Goal: Task Accomplishment & Management: Manage account settings

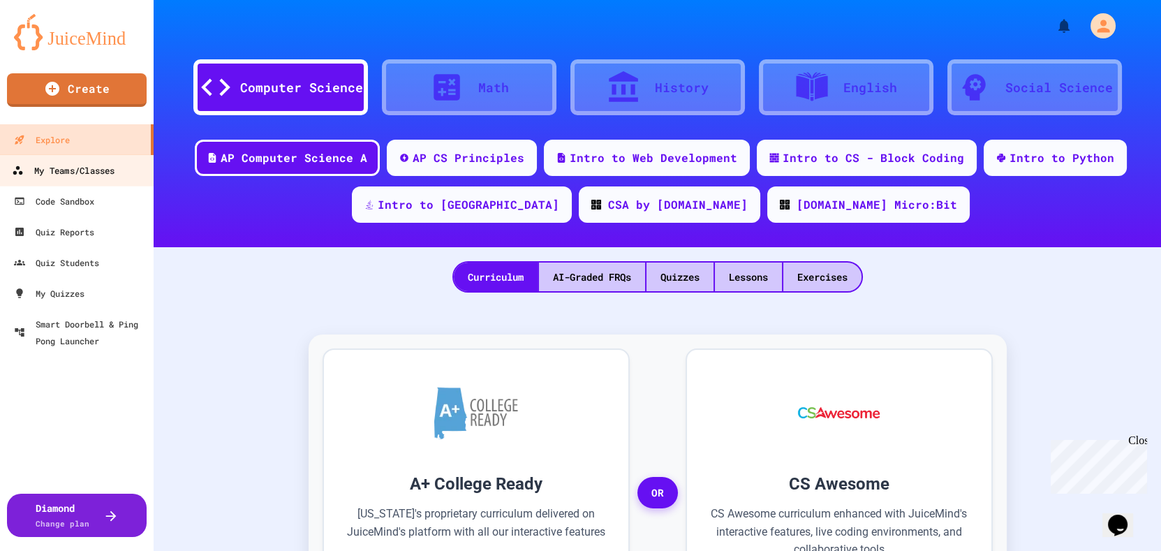
click at [87, 175] on div "My Teams/Classes" at bounding box center [63, 170] width 103 height 17
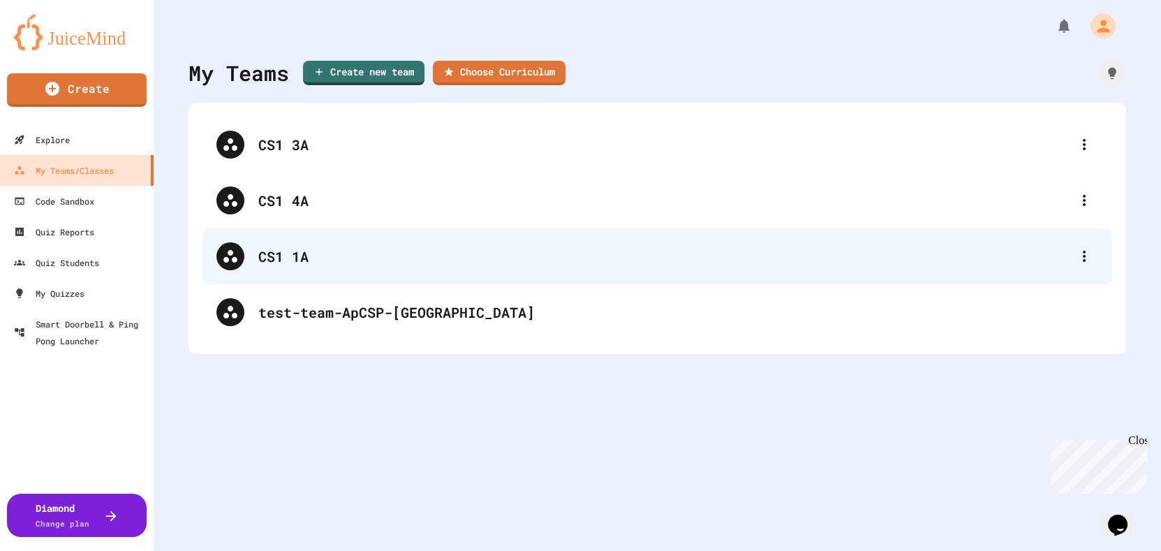
click at [324, 260] on div "CS1 1A" at bounding box center [664, 256] width 812 height 21
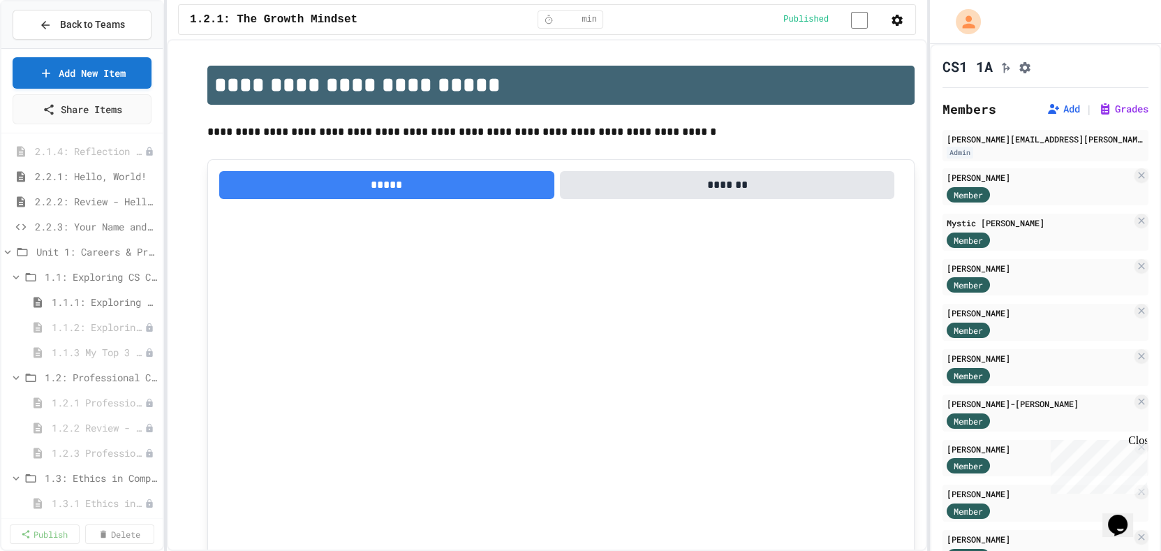
scroll to position [253, 0]
click at [15, 249] on icon at bounding box center [16, 253] width 13 height 13
click at [15, 250] on icon at bounding box center [16, 253] width 4 height 6
click at [15, 350] on icon at bounding box center [16, 354] width 13 height 13
click at [20, 376] on icon at bounding box center [16, 379] width 13 height 13
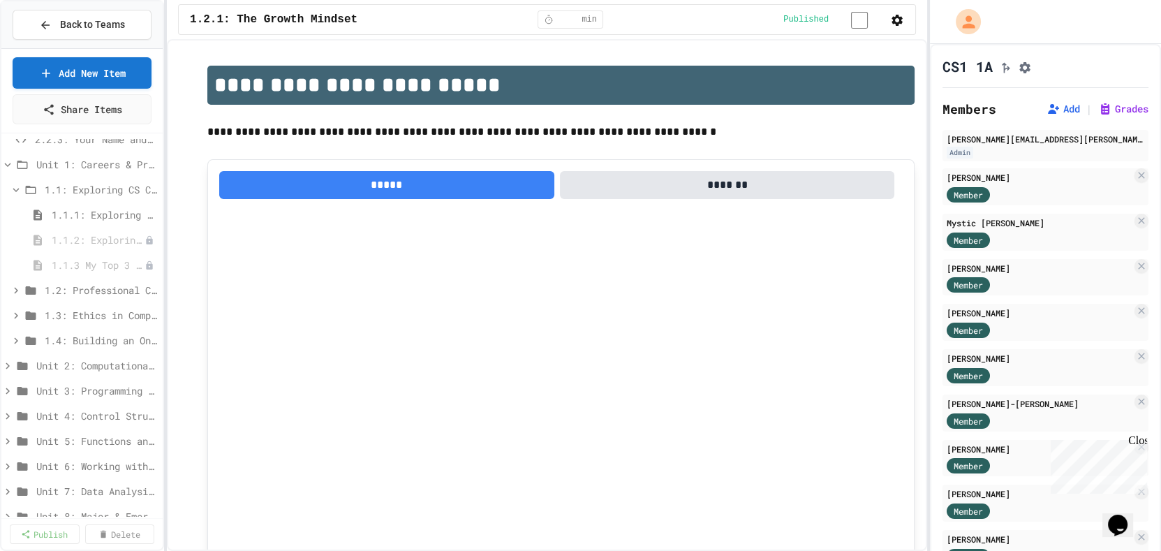
scroll to position [363, 0]
click at [15, 293] on icon at bounding box center [16, 294] width 13 height 13
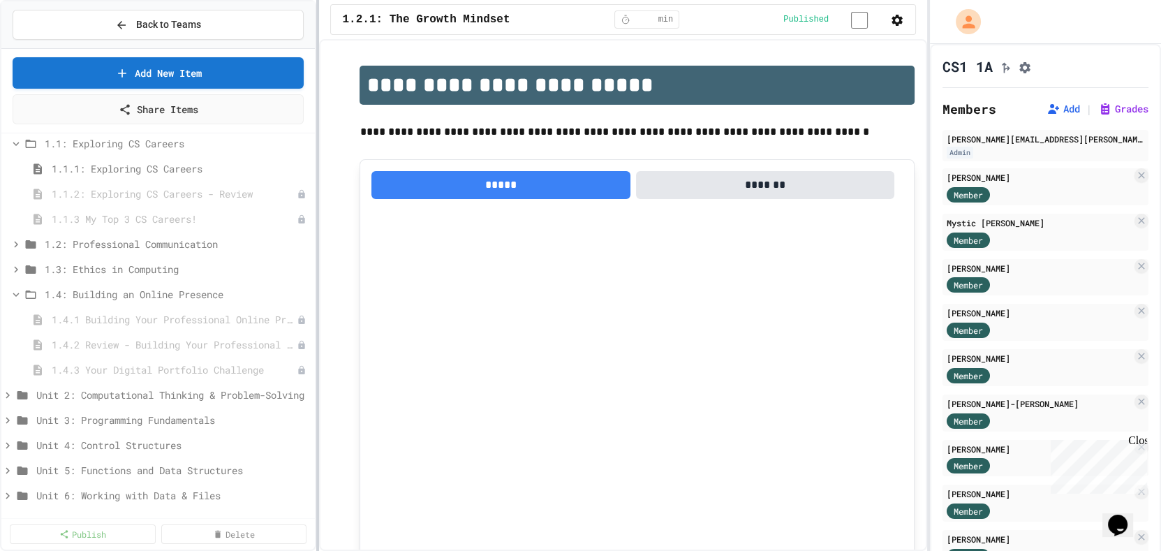
click at [318, 301] on div at bounding box center [317, 275] width 3 height 551
click at [119, 368] on span "1.4.3 Your Digital Portfolio Challenge" at bounding box center [167, 369] width 231 height 15
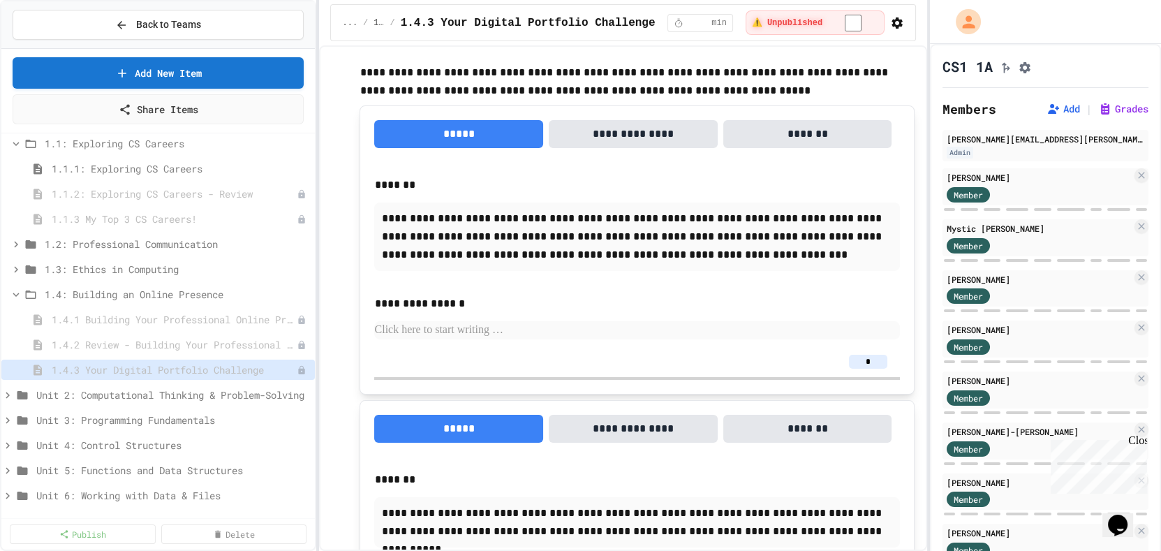
scroll to position [1459, 0]
click at [14, 295] on icon at bounding box center [16, 294] width 13 height 13
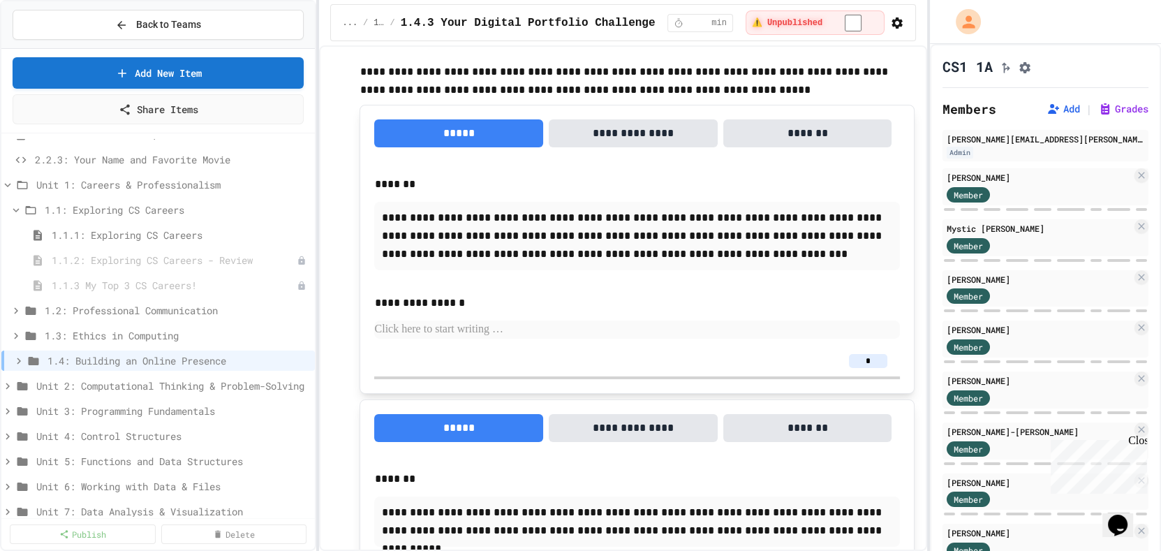
scroll to position [236, 0]
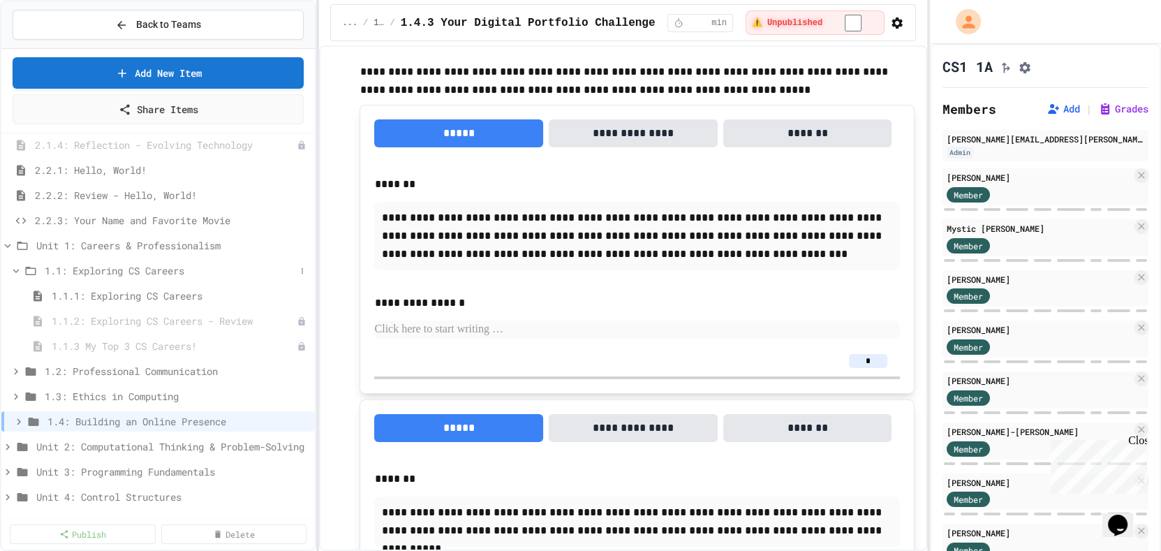
click at [17, 269] on icon at bounding box center [16, 271] width 6 height 4
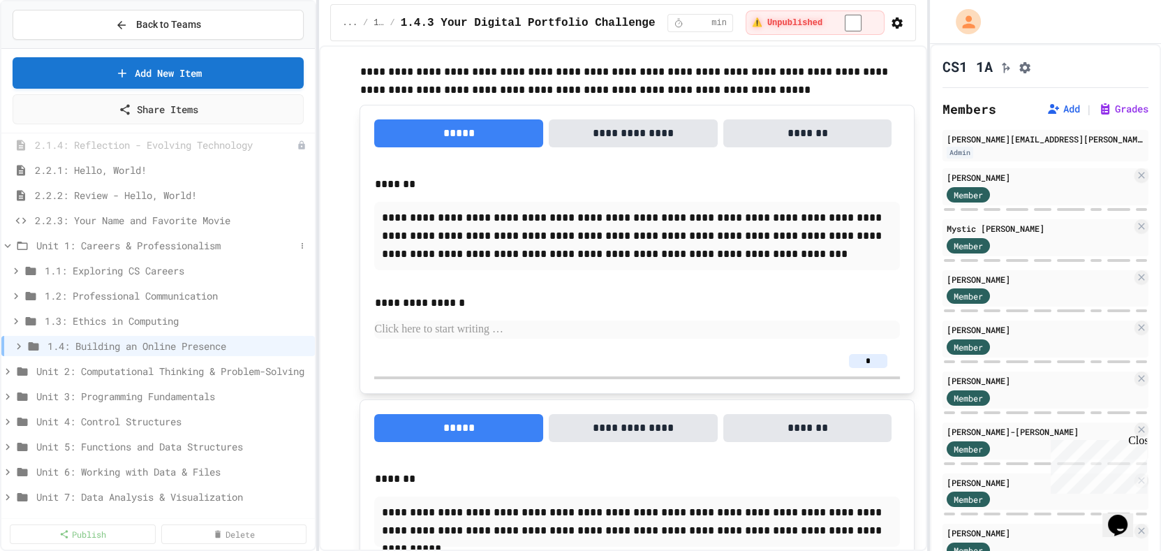
click at [10, 240] on icon at bounding box center [7, 246] width 13 height 13
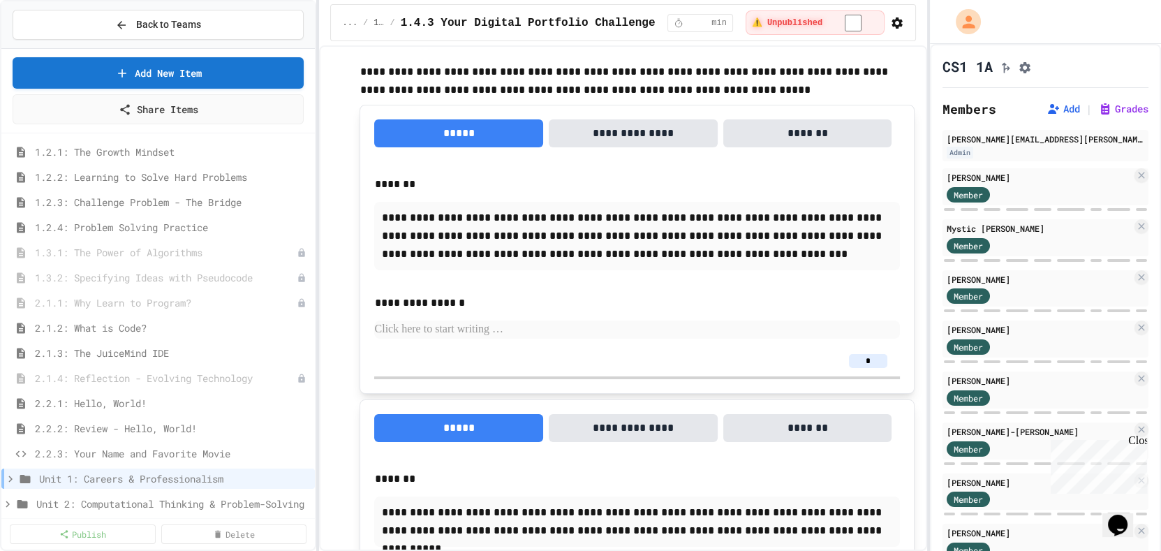
scroll to position [0, 0]
click at [171, 25] on span "Back to Teams" at bounding box center [168, 24] width 65 height 15
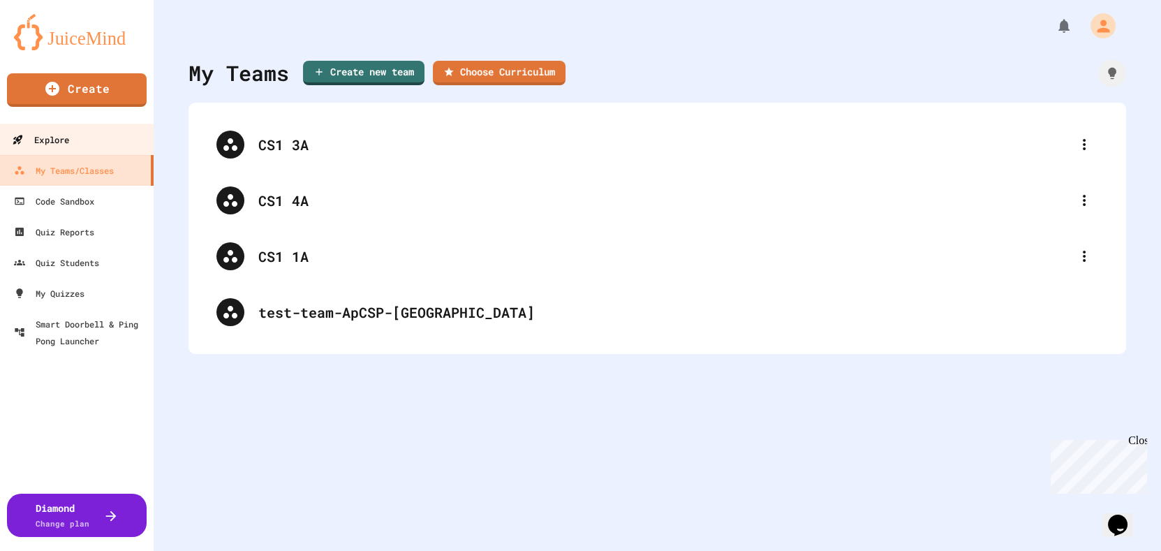
click at [64, 133] on div "Explore" at bounding box center [40, 139] width 57 height 17
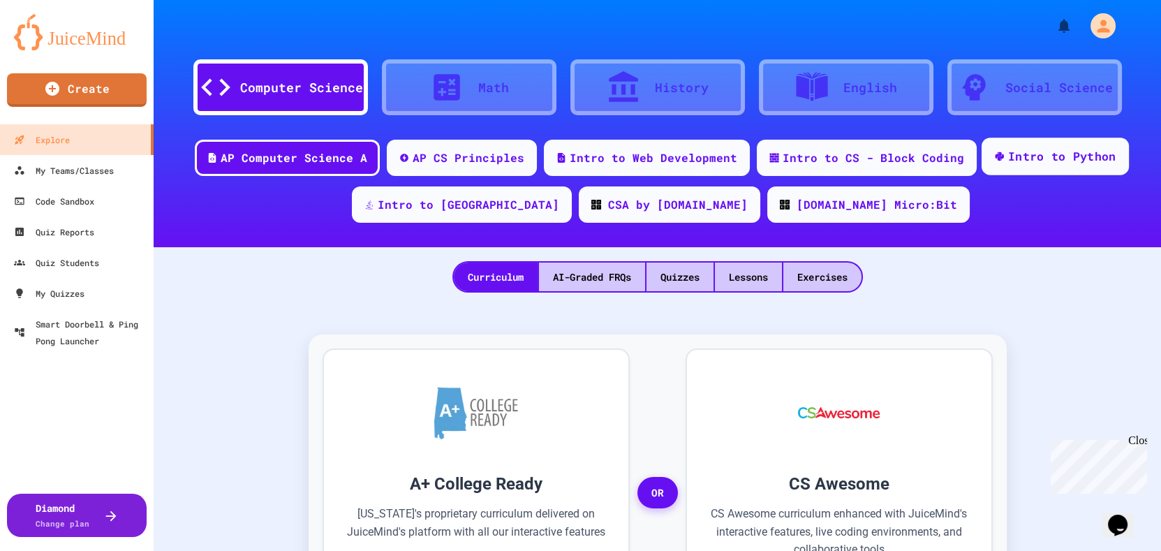
click at [1020, 163] on div "Intro to Python" at bounding box center [1062, 156] width 108 height 17
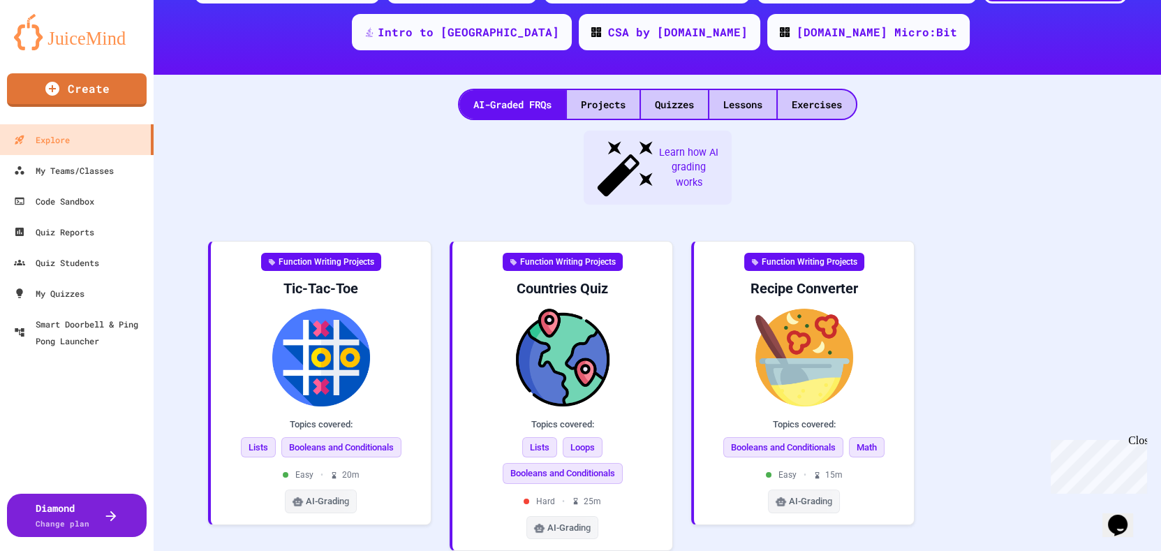
scroll to position [190, 0]
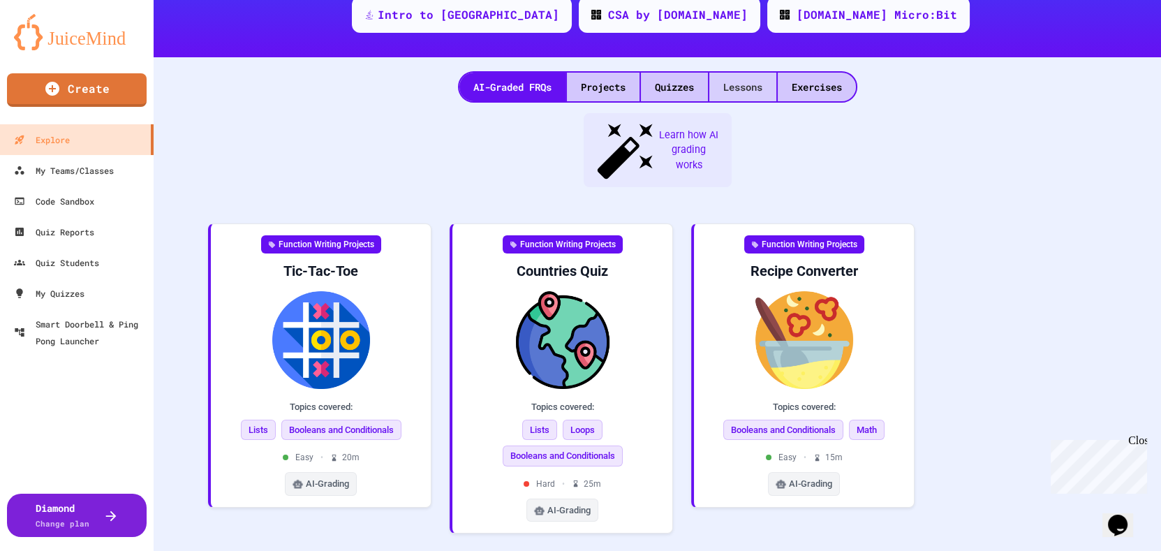
click at [728, 82] on div "Lessons" at bounding box center [742, 87] width 67 height 29
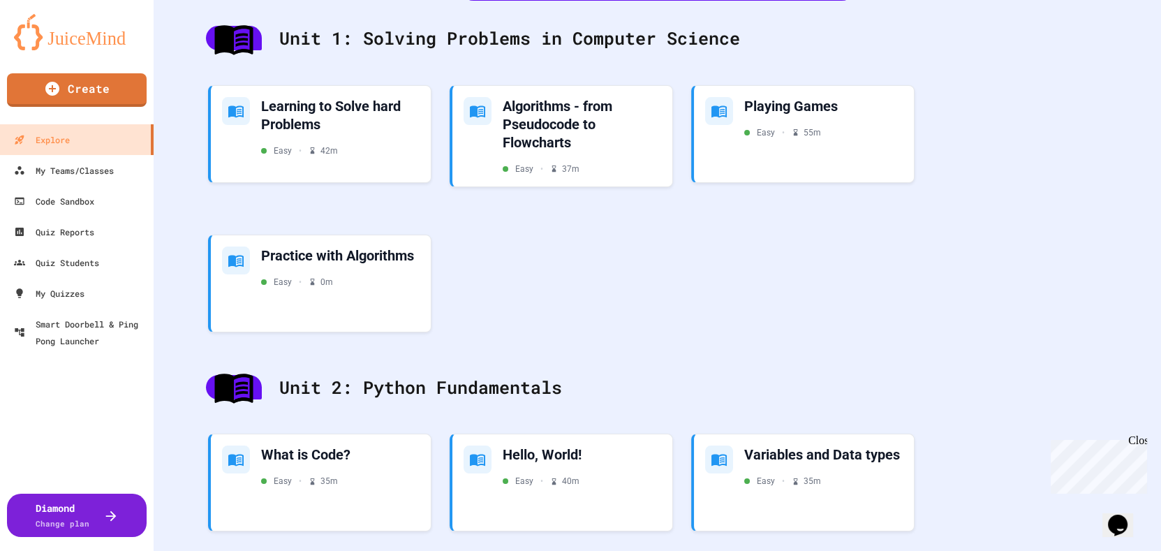
scroll to position [317, 0]
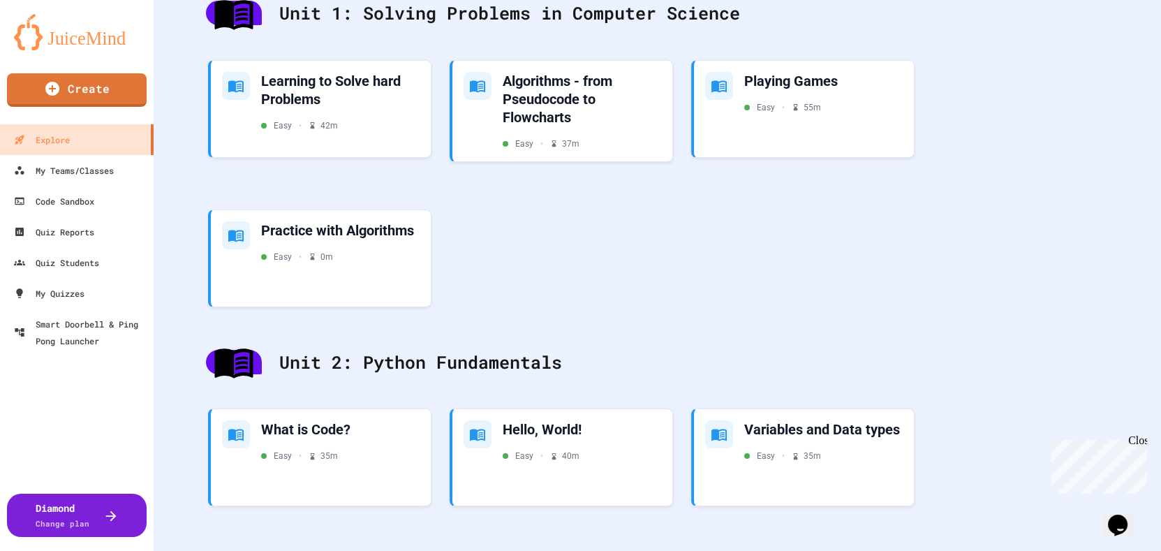
click at [917, 235] on div "Learning to Solve hard Problems Easy • 42 m Algorithms - from Pseudocode to Flo…" at bounding box center [657, 187] width 931 height 281
click at [584, 264] on div "Learning to Solve hard Problems Easy • 42 m Algorithms - from Pseudocode to Flo…" at bounding box center [657, 187] width 931 height 281
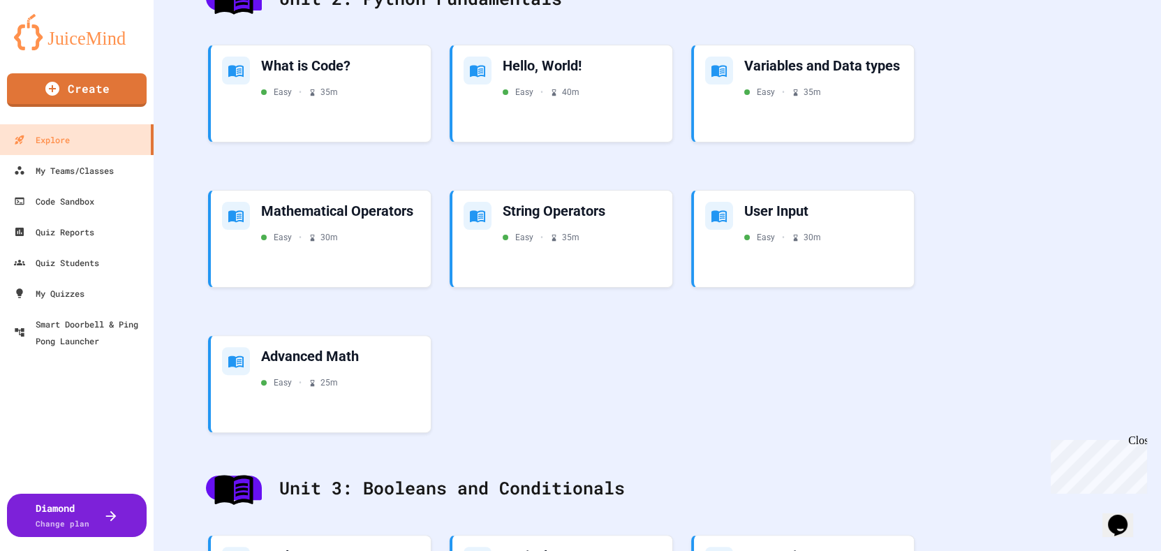
scroll to position [698, 0]
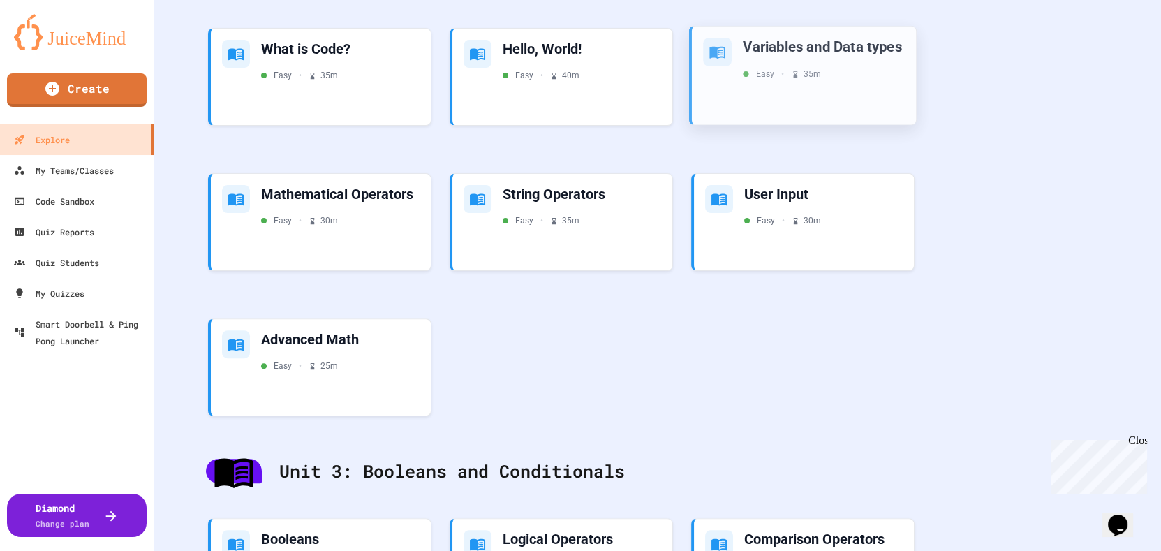
click at [848, 98] on div "Variables and Data types Easy • 35 m" at bounding box center [804, 76] width 224 height 98
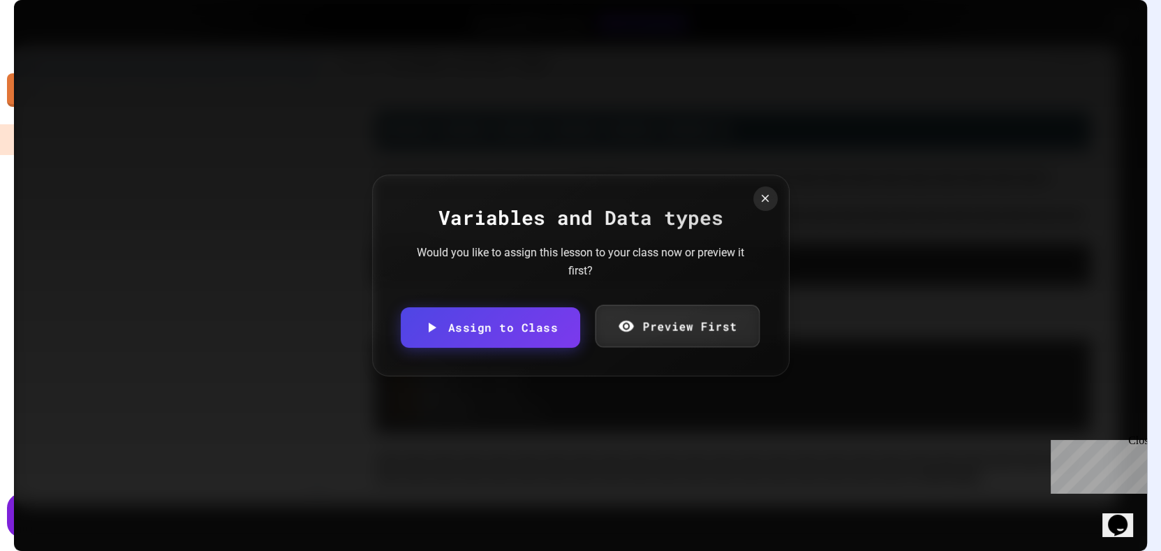
click at [692, 330] on link "Preview First" at bounding box center [678, 326] width 164 height 43
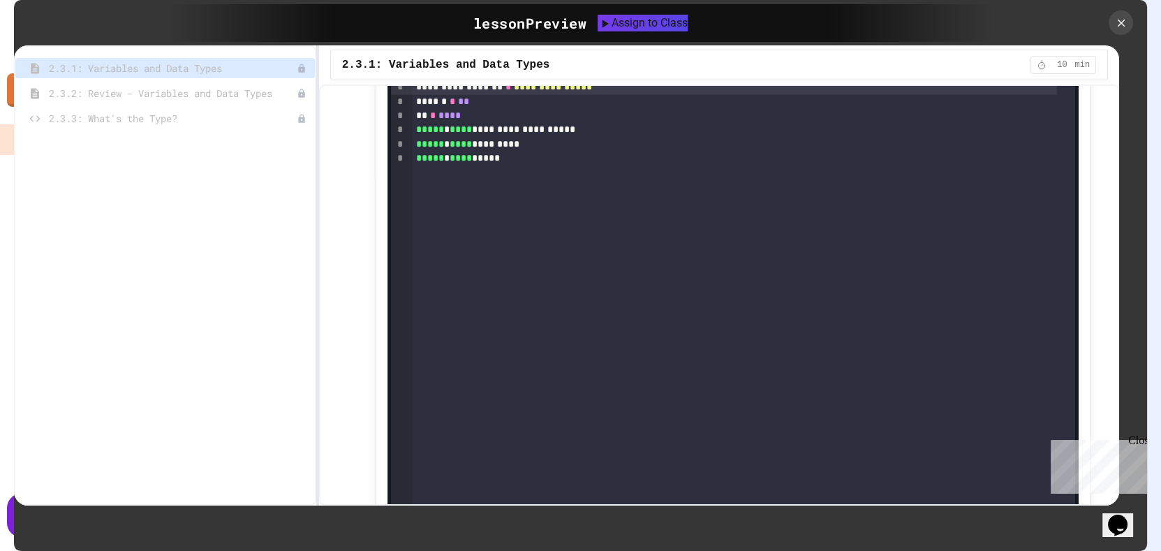
scroll to position [6094, 0]
click at [737, 42] on icon at bounding box center [736, 33] width 17 height 17
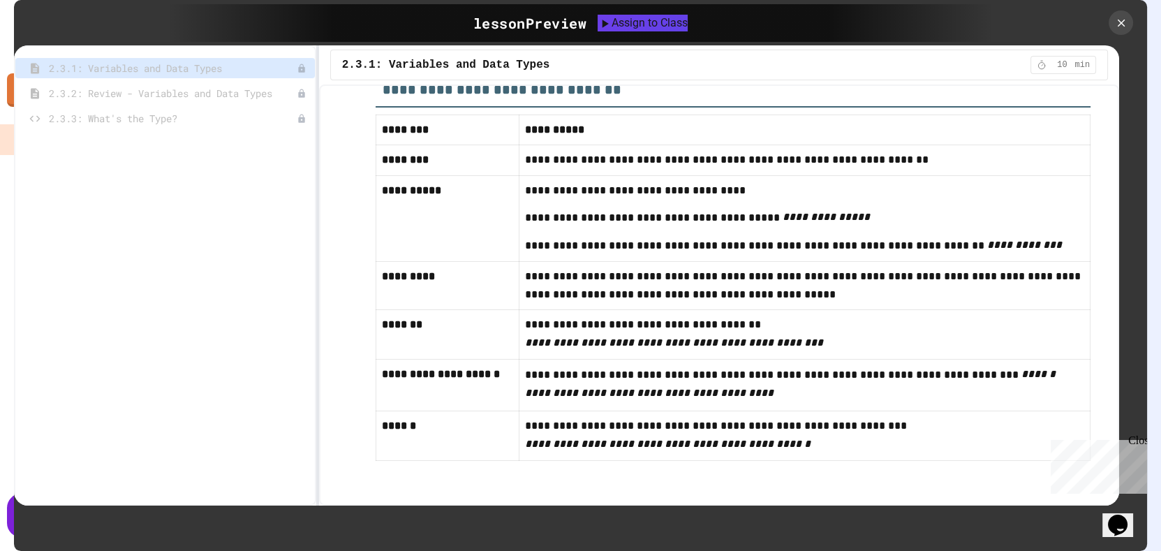
scroll to position [7195, 0]
click at [194, 93] on span "2.3.2: Review - Variables and Data Types" at bounding box center [166, 93] width 234 height 15
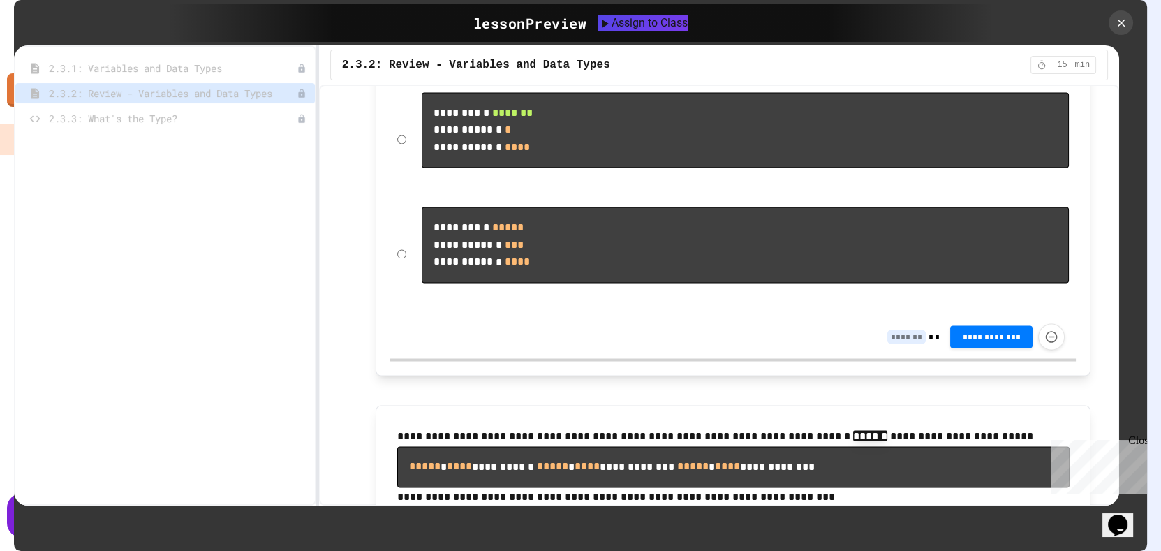
scroll to position [3873, 0]
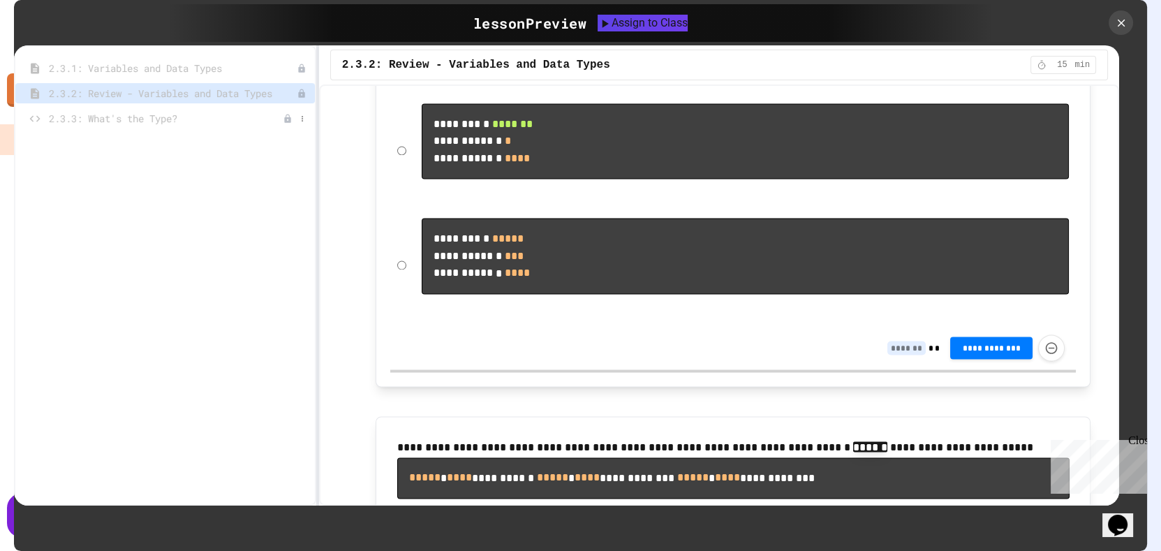
click at [153, 117] on span "2.3.3: What's the Type?" at bounding box center [166, 118] width 234 height 15
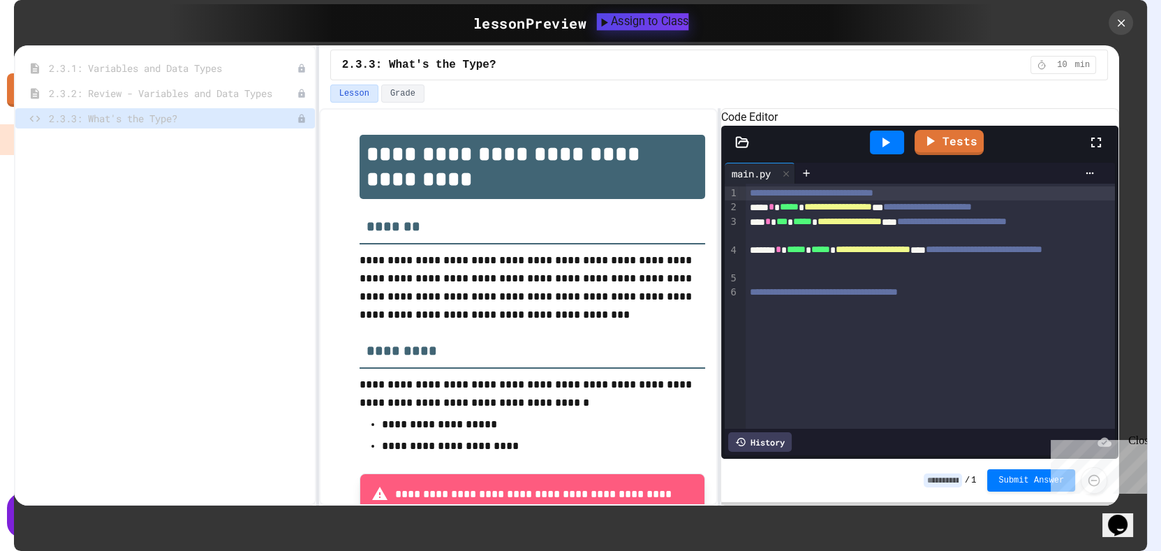
click at [652, 23] on div "Assign to Class" at bounding box center [643, 21] width 92 height 17
click at [615, 309] on body "We are updating our servers at 7PM EST [DATE]. [PERSON_NAME] should continue to…" at bounding box center [580, 275] width 1161 height 551
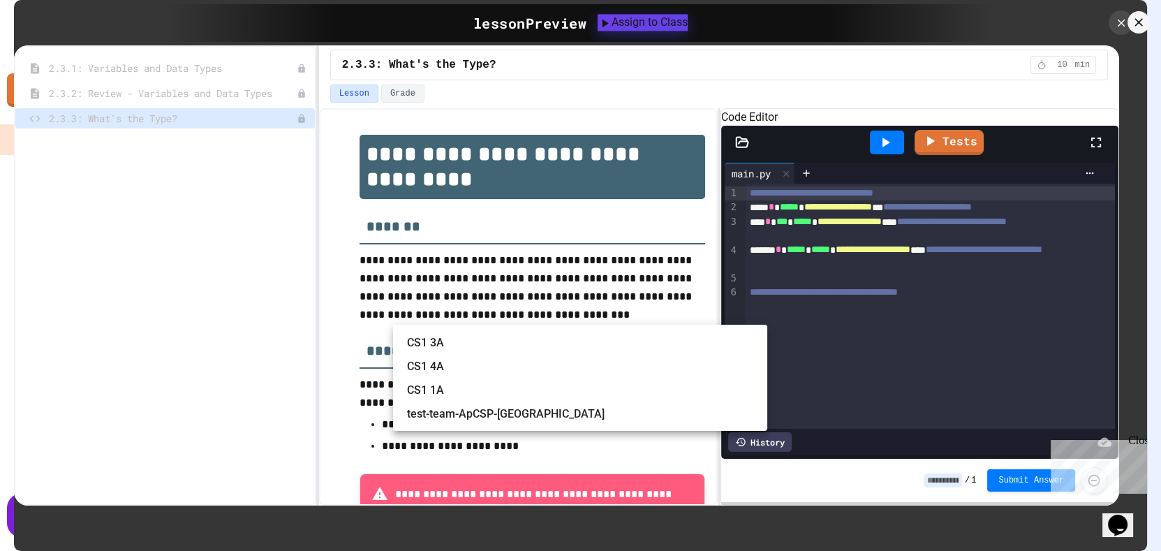
click at [460, 394] on li "CS1 1A" at bounding box center [587, 390] width 360 height 22
type input "**********"
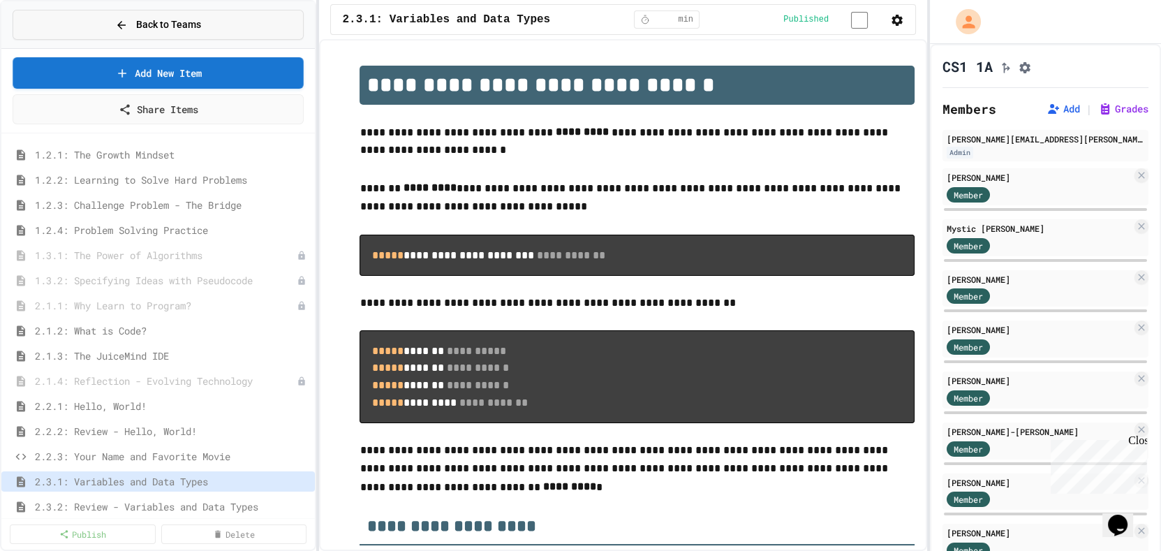
click at [169, 22] on span "Back to Teams" at bounding box center [168, 24] width 65 height 15
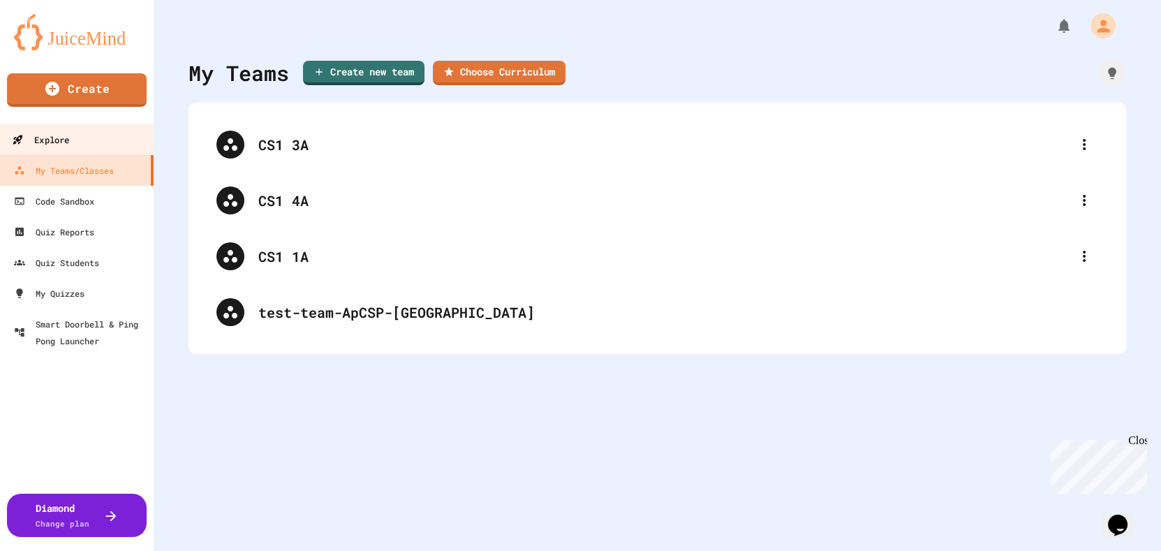
click at [90, 135] on link "Explore" at bounding box center [77, 139] width 159 height 31
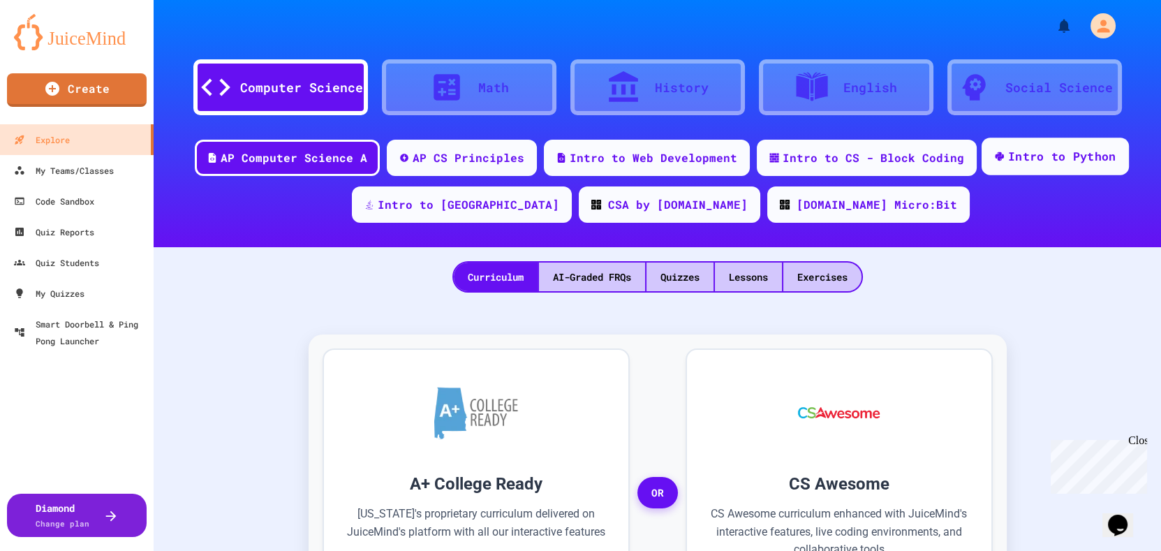
click at [1068, 168] on div "Intro to Python" at bounding box center [1055, 157] width 147 height 38
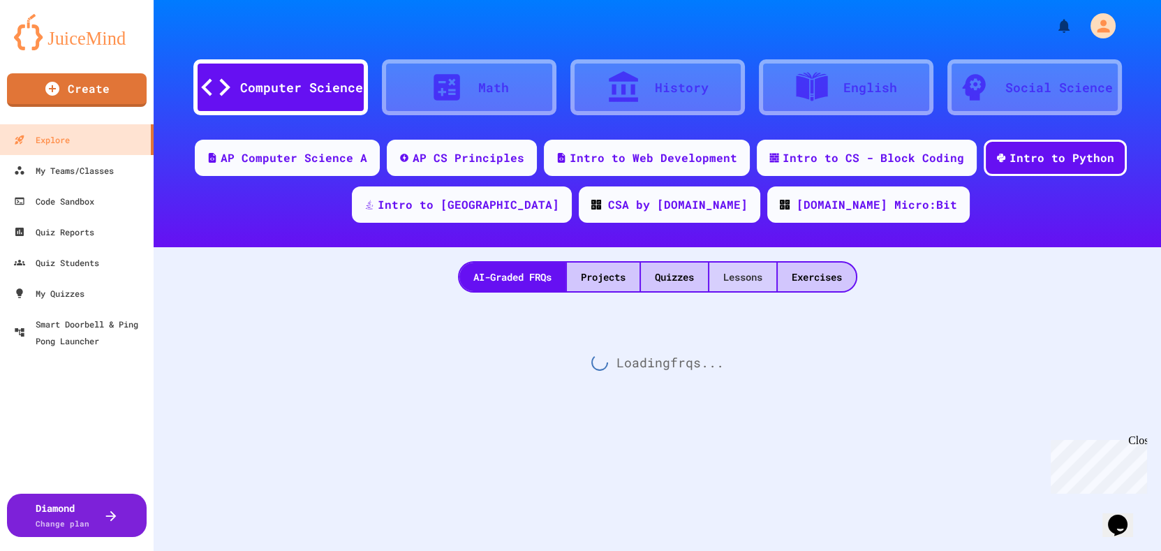
click at [721, 279] on div "Lessons" at bounding box center [742, 277] width 67 height 29
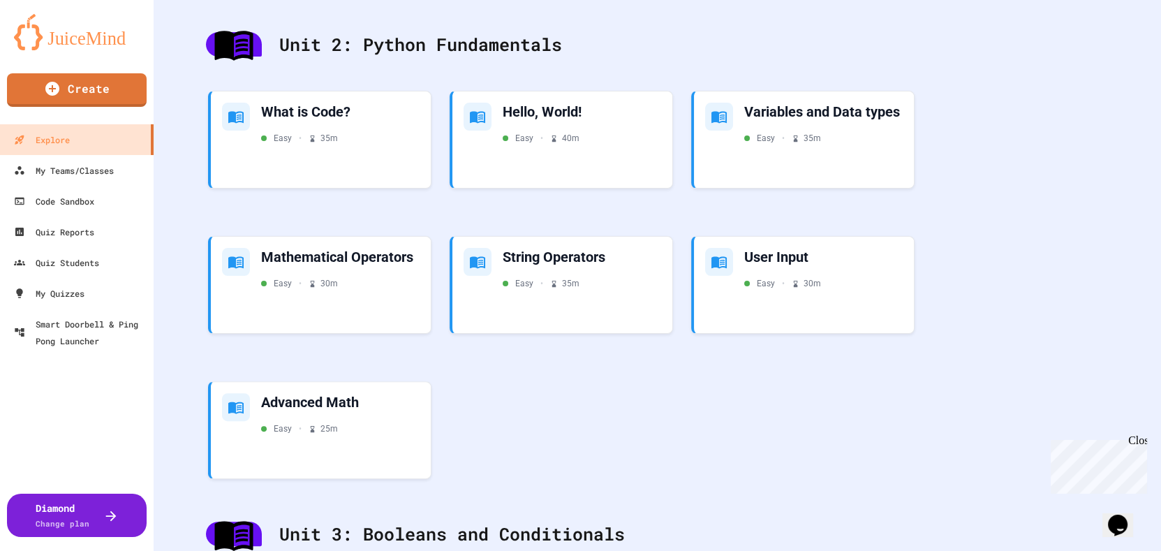
scroll to position [698, 0]
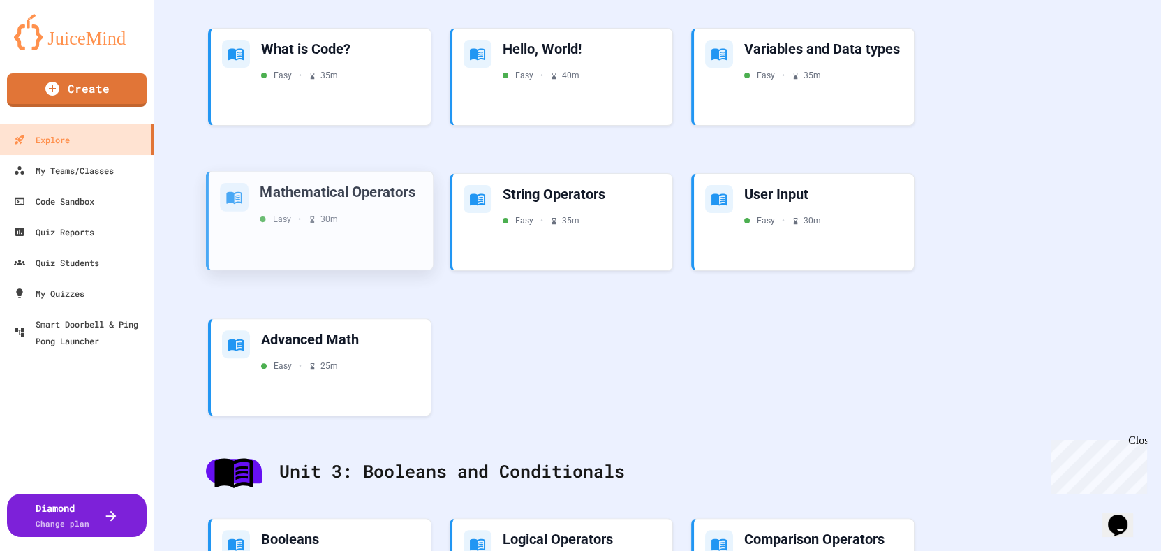
click at [349, 226] on div "Mathematical Operators Easy • 30 m" at bounding box center [321, 221] width 224 height 98
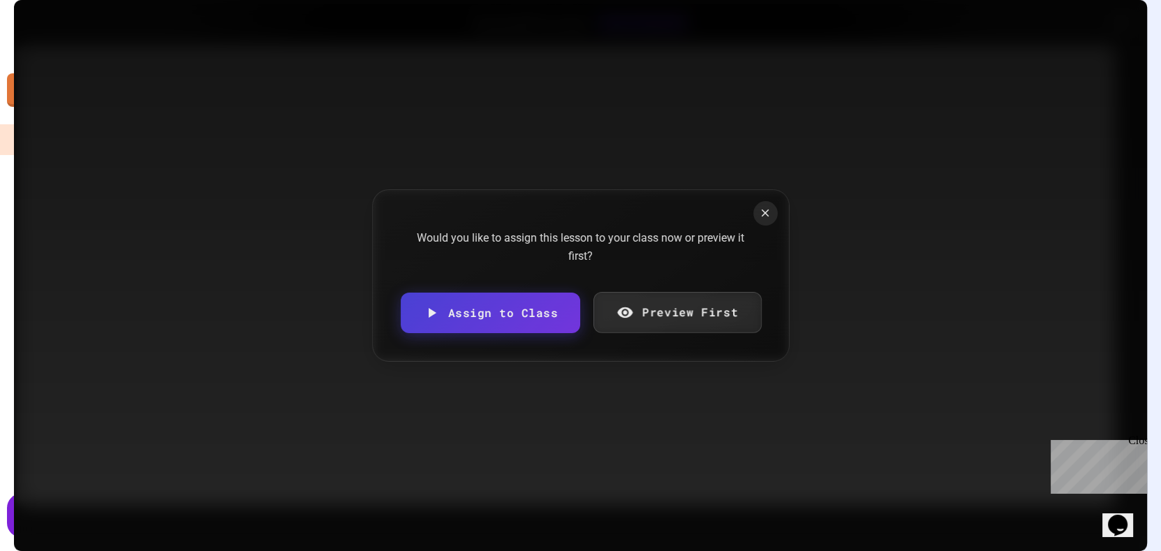
click at [691, 317] on link "Preview First" at bounding box center [678, 312] width 168 height 41
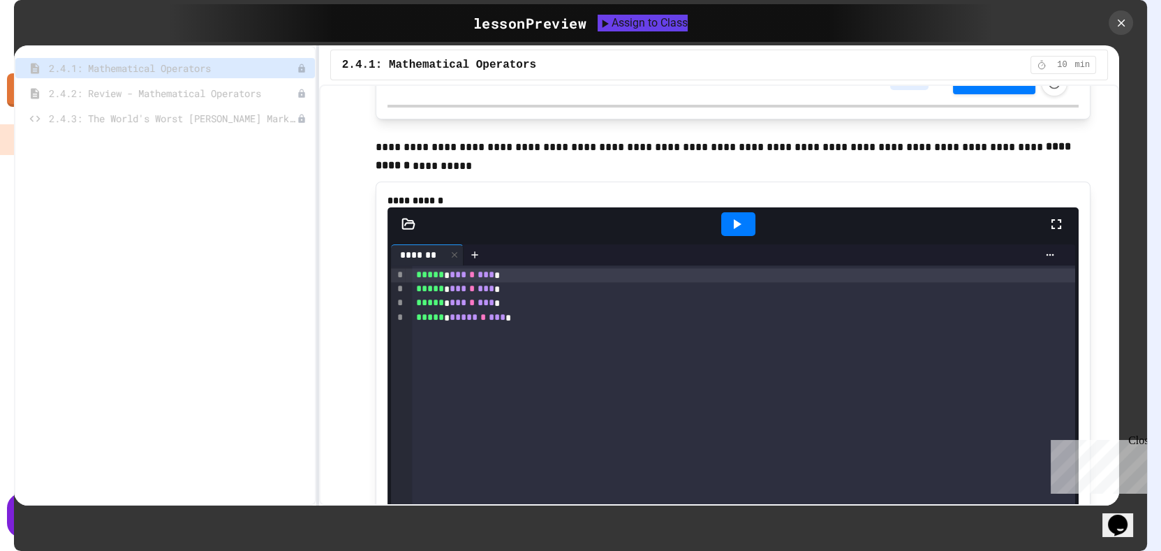
scroll to position [3110, 0]
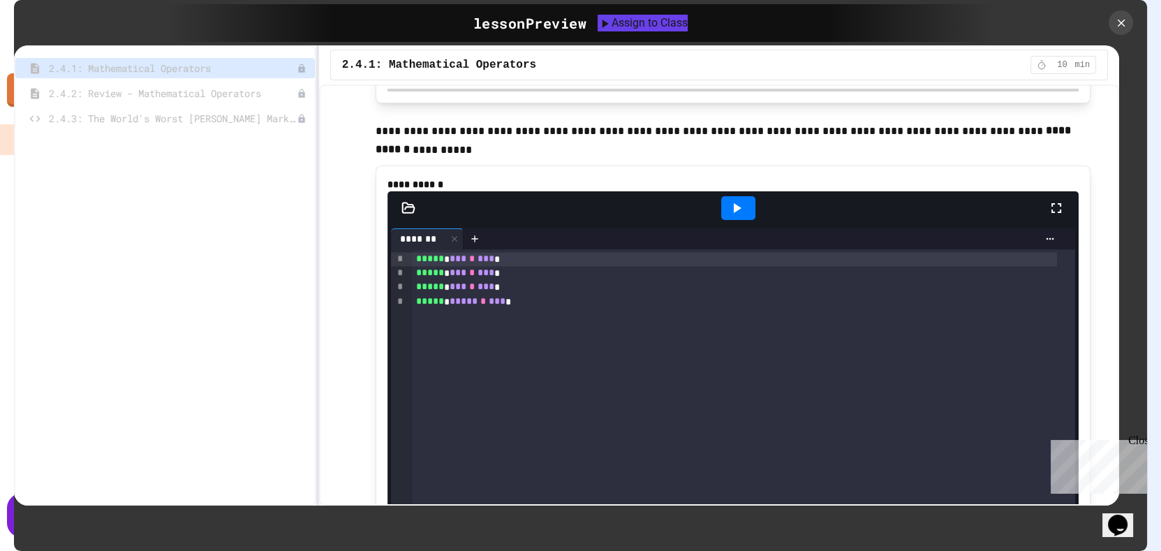
click at [735, 216] on icon at bounding box center [736, 208] width 17 height 17
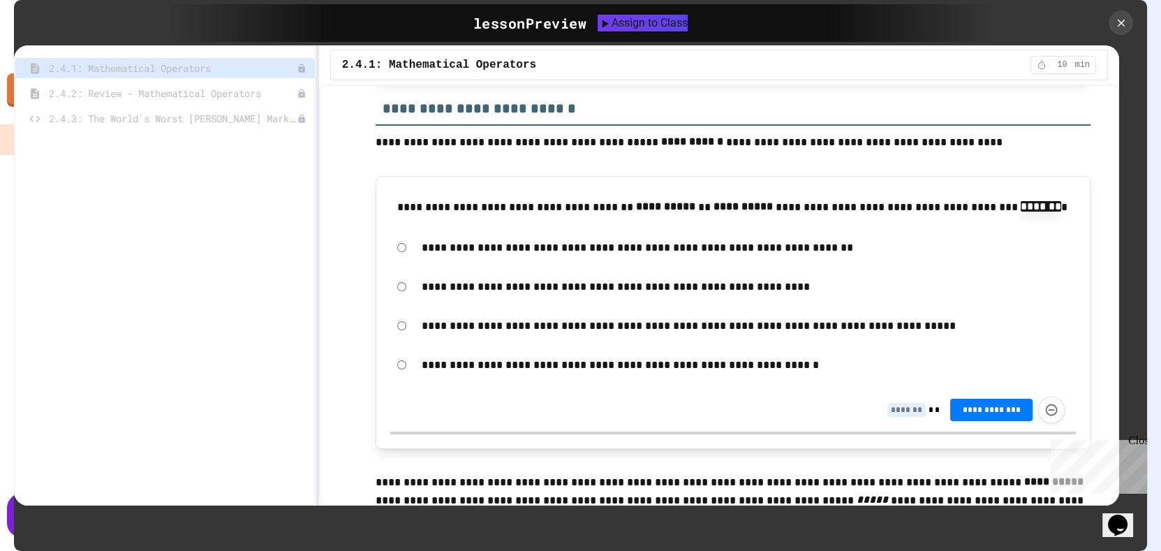
scroll to position [4126, 0]
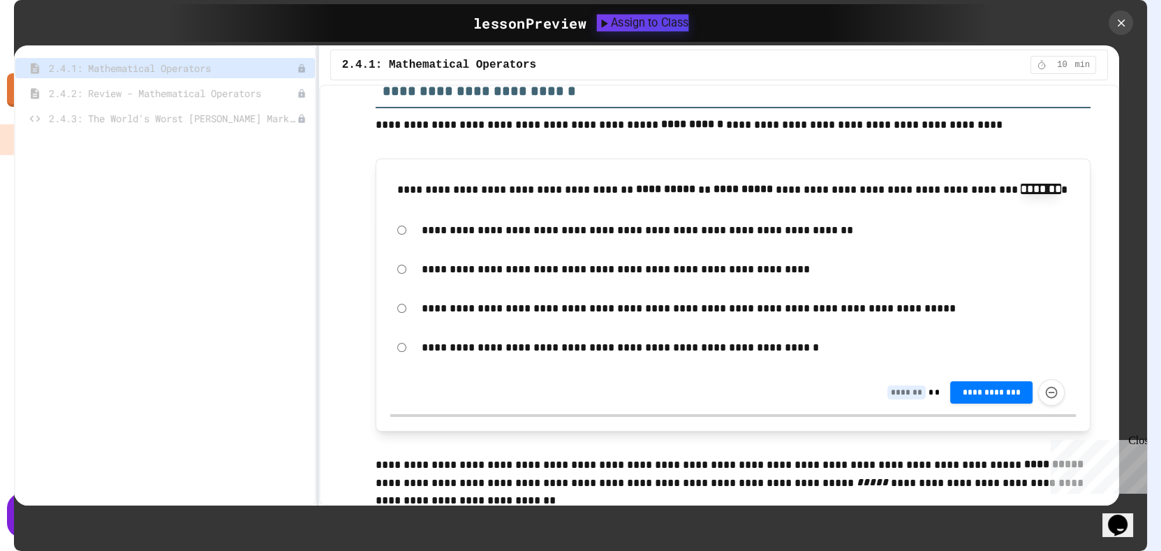
click at [678, 23] on div "Assign to Class" at bounding box center [643, 22] width 92 height 17
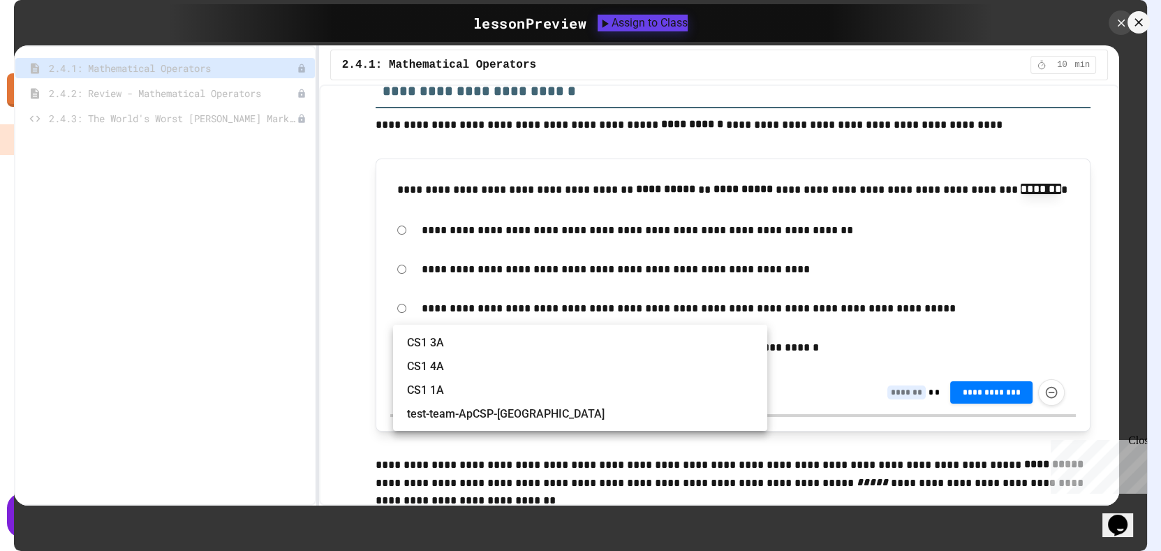
click at [575, 309] on body "We are updating our servers at 7PM EST [DATE]. [PERSON_NAME] should continue to…" at bounding box center [580, 275] width 1161 height 551
click at [443, 394] on li "CS1 1A" at bounding box center [587, 390] width 360 height 22
type input "**********"
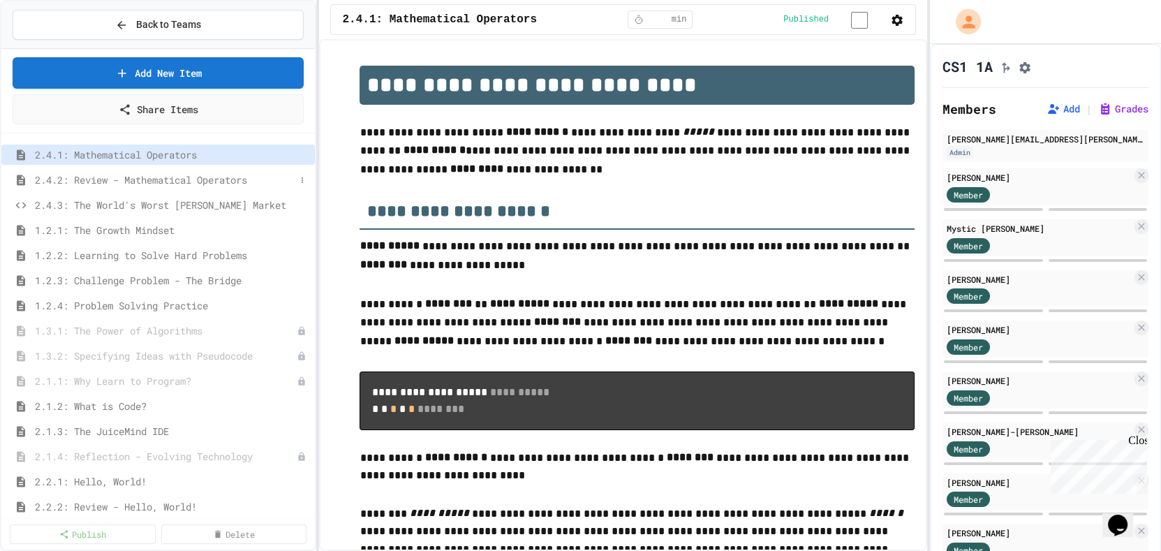
click at [126, 176] on span "2.4.2: Review - Mathematical Operators" at bounding box center [165, 179] width 260 height 15
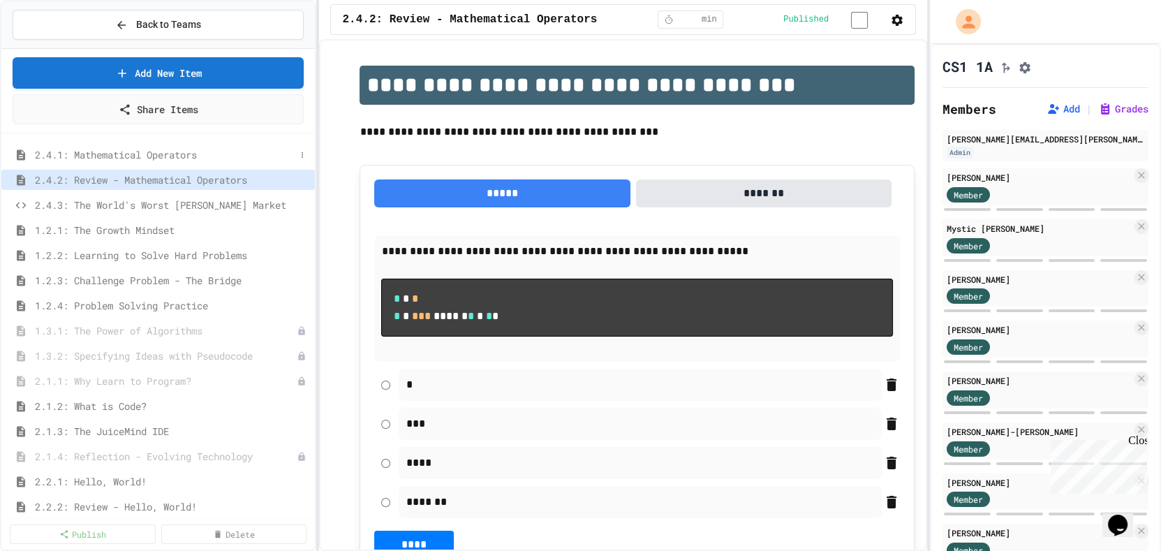
click at [138, 156] on span "2.4.1: Mathematical Operators" at bounding box center [165, 154] width 260 height 15
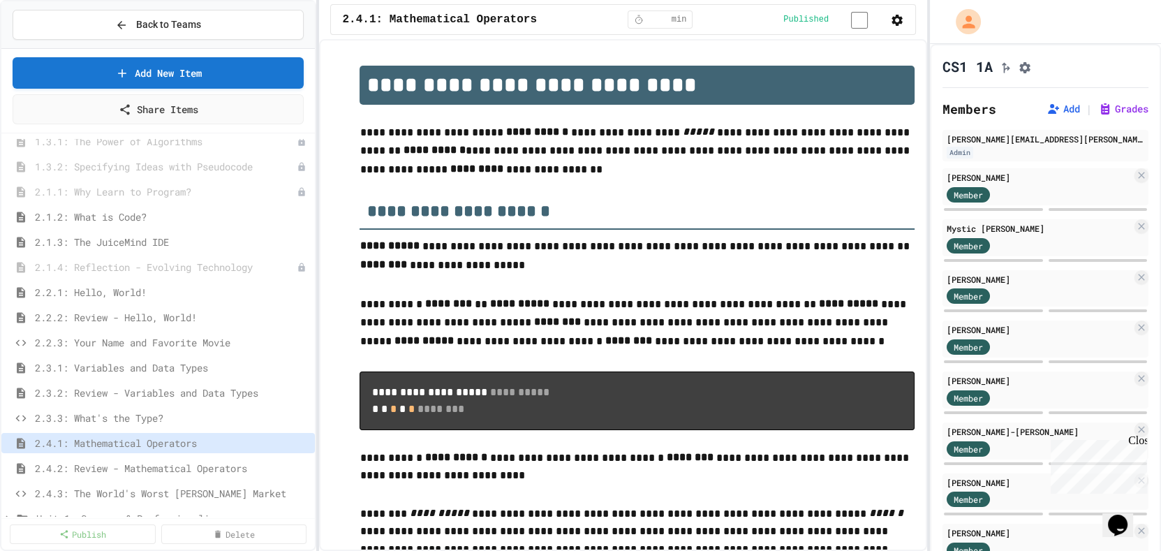
scroll to position [63, 0]
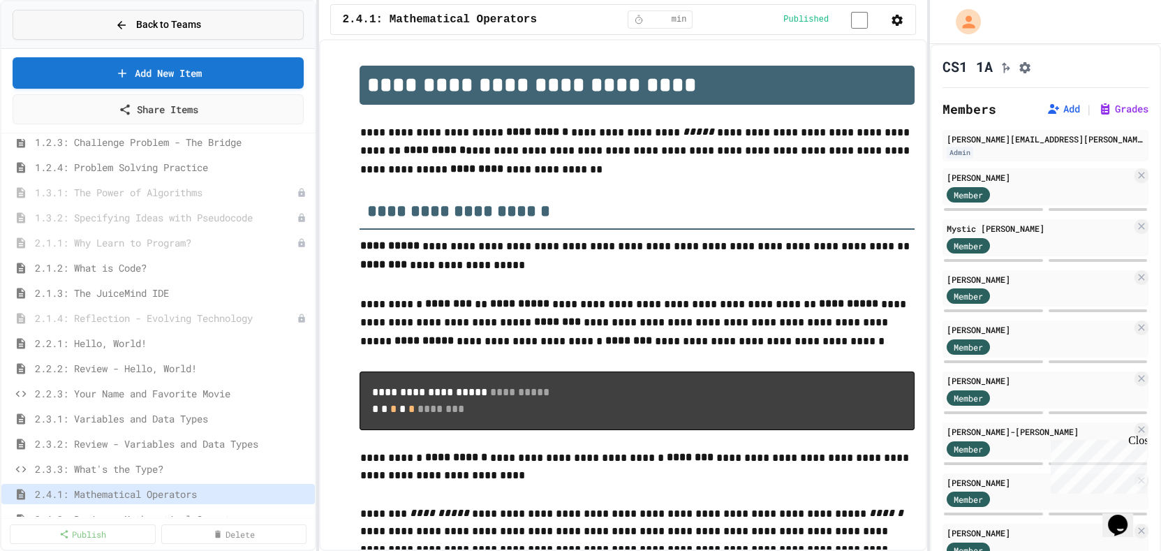
click at [150, 22] on span "Back to Teams" at bounding box center [168, 24] width 65 height 15
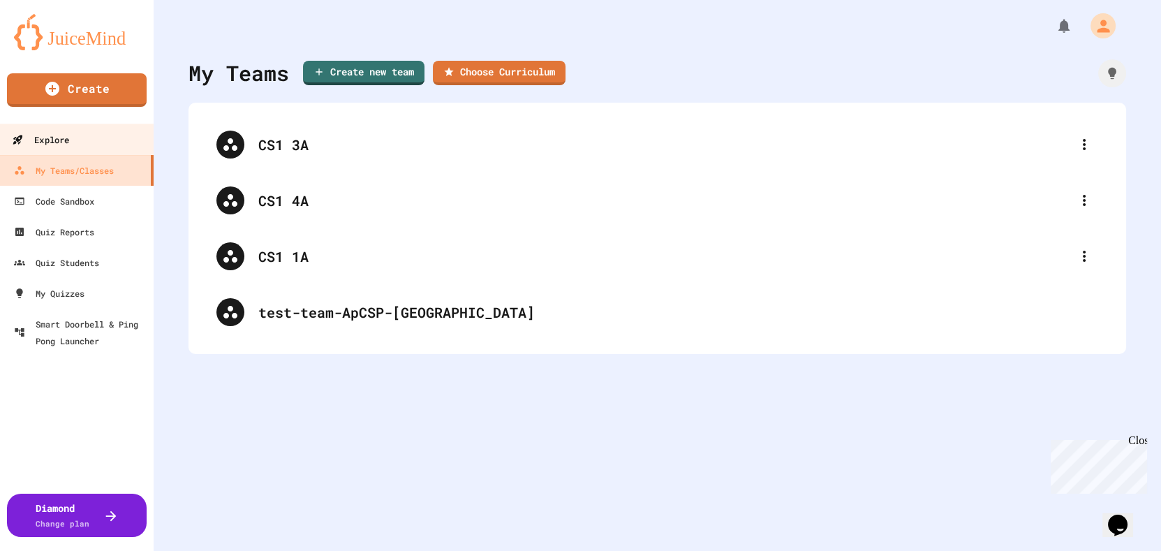
click at [78, 136] on link "Explore" at bounding box center [77, 139] width 159 height 31
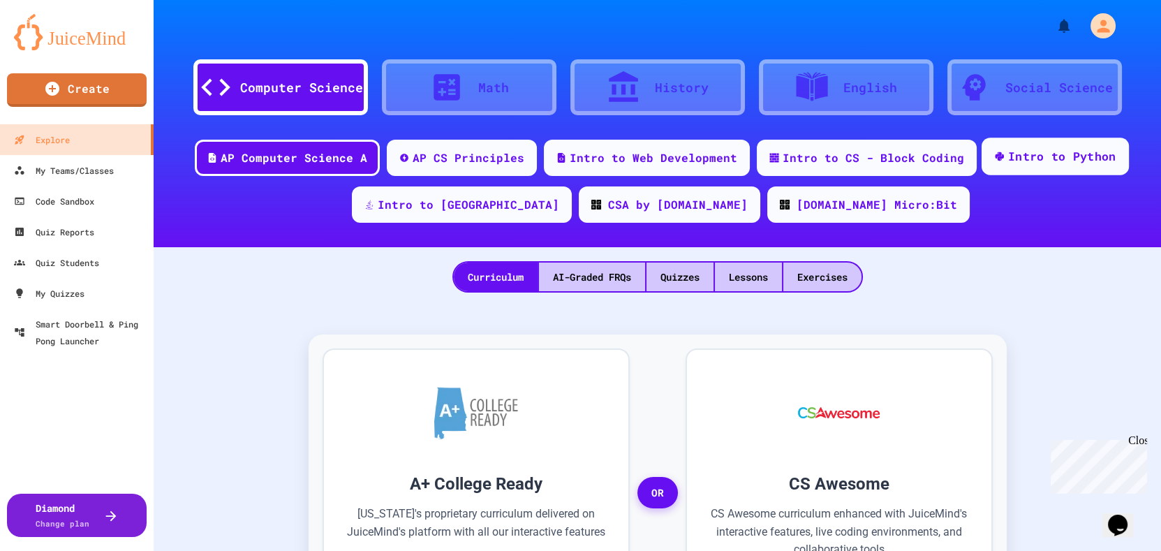
click at [1080, 165] on div "Intro to Python" at bounding box center [1055, 157] width 147 height 38
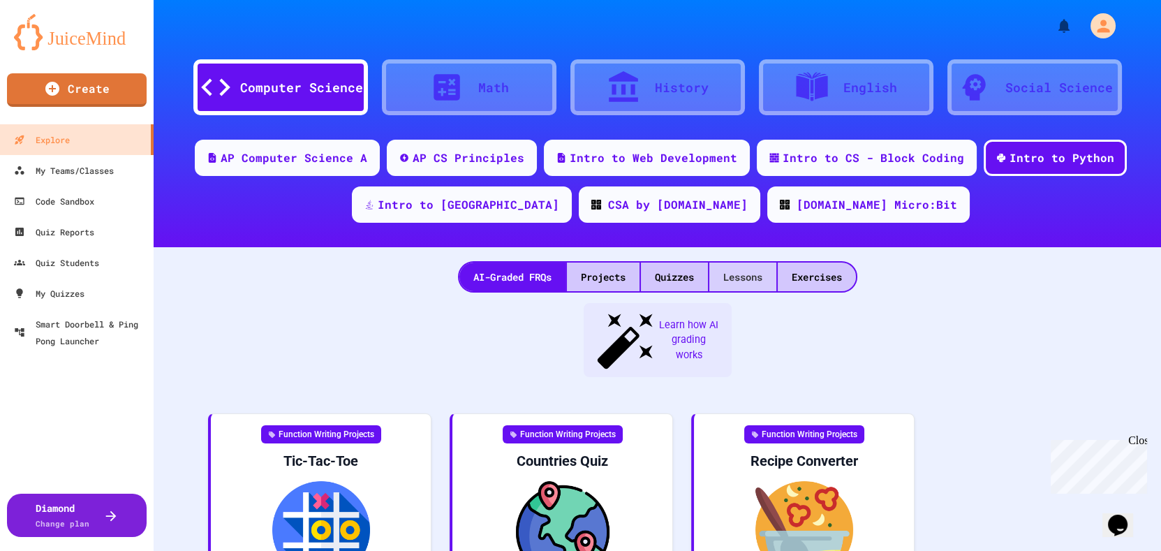
click at [737, 273] on div "Lessons" at bounding box center [742, 277] width 67 height 29
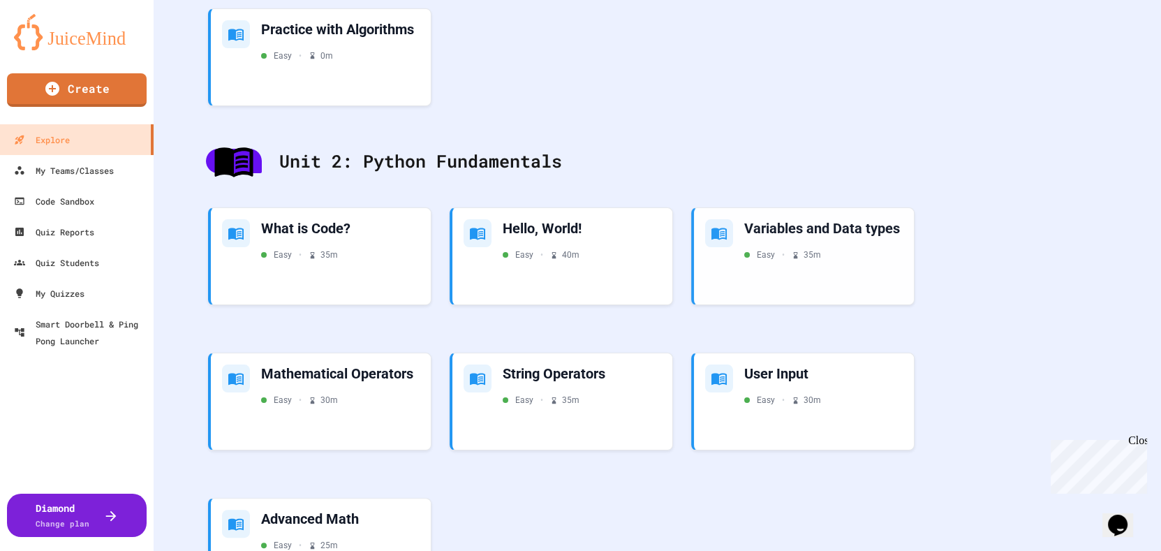
scroll to position [635, 0]
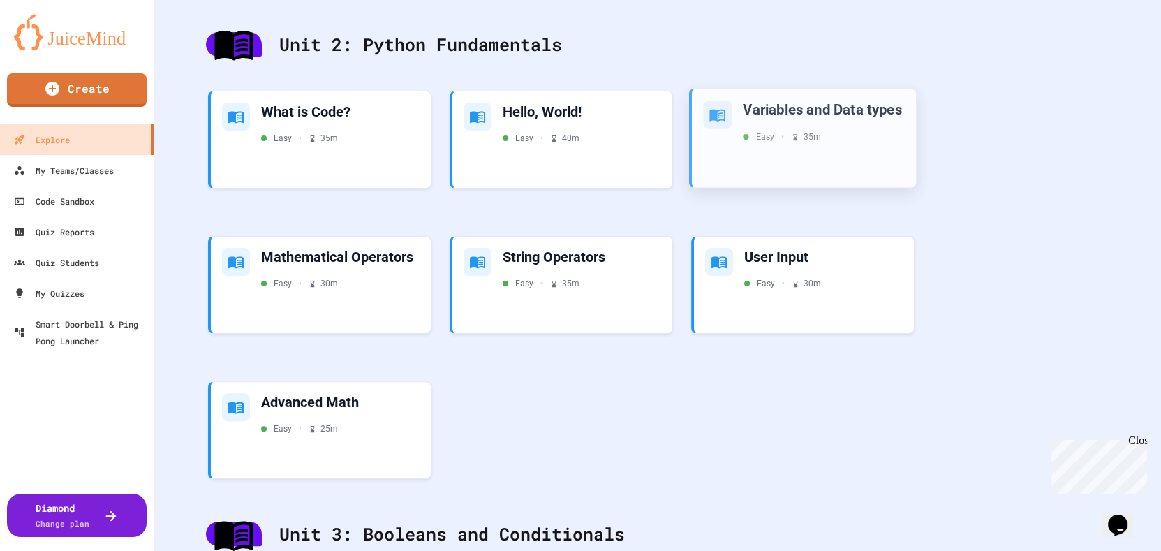
click at [841, 155] on div "Variables and Data types Easy • 35 m" at bounding box center [804, 138] width 224 height 98
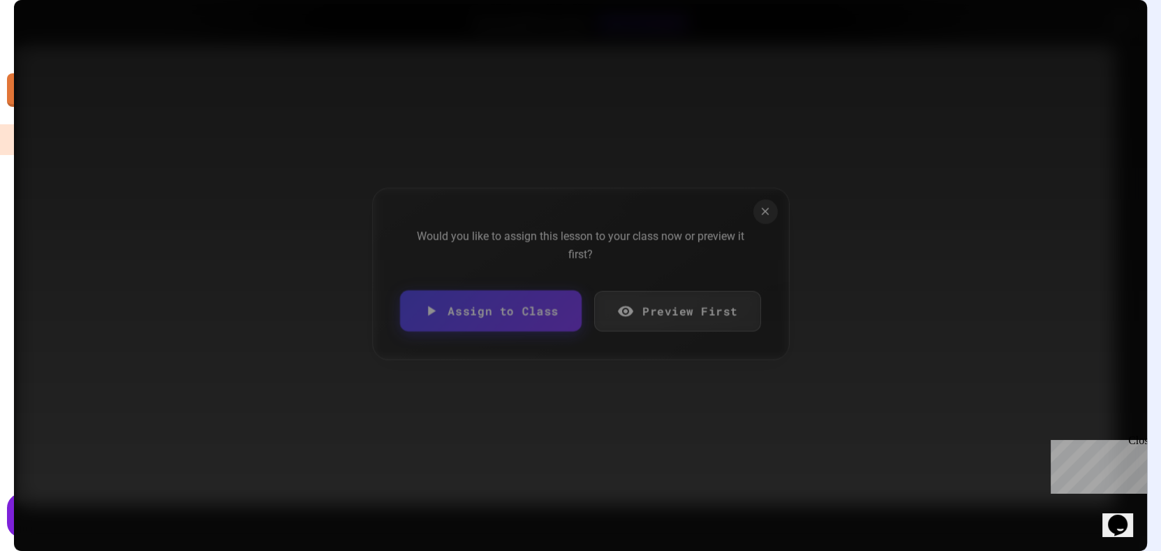
click at [506, 317] on link "Assign to Class" at bounding box center [490, 310] width 182 height 41
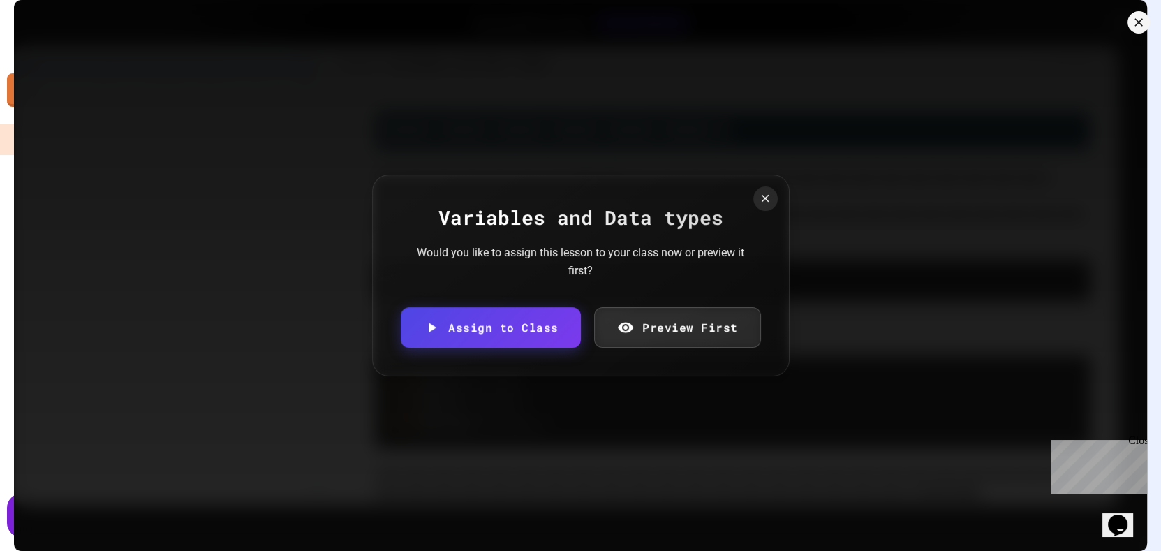
click at [551, 310] on body "We are updating our servers at 7PM EST [DATE]. [PERSON_NAME] should continue to…" at bounding box center [580, 275] width 1161 height 551
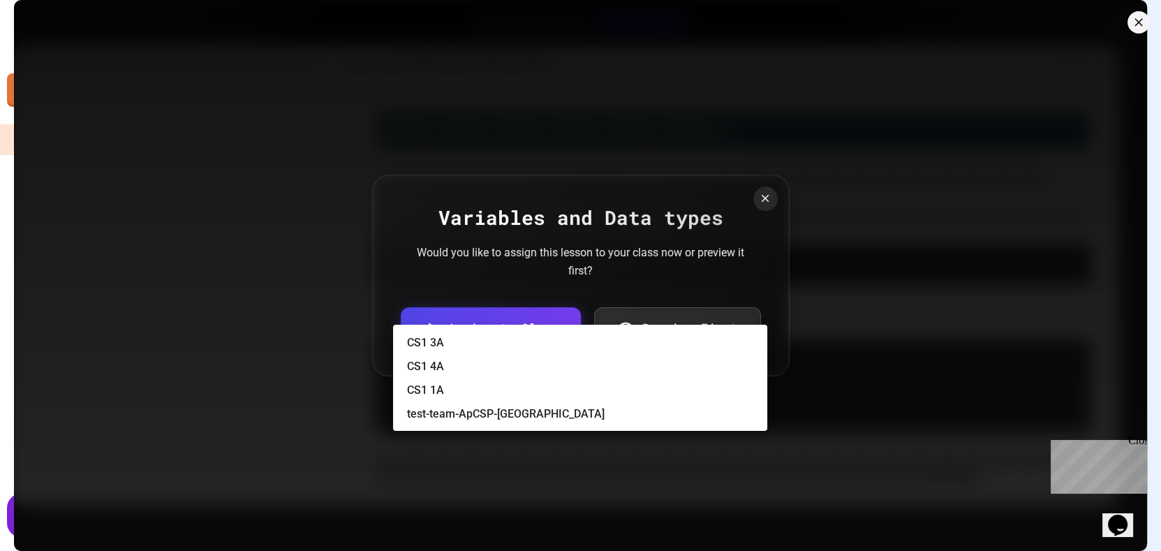
click at [480, 342] on li "CS1 3A" at bounding box center [587, 343] width 360 height 22
type input "**********"
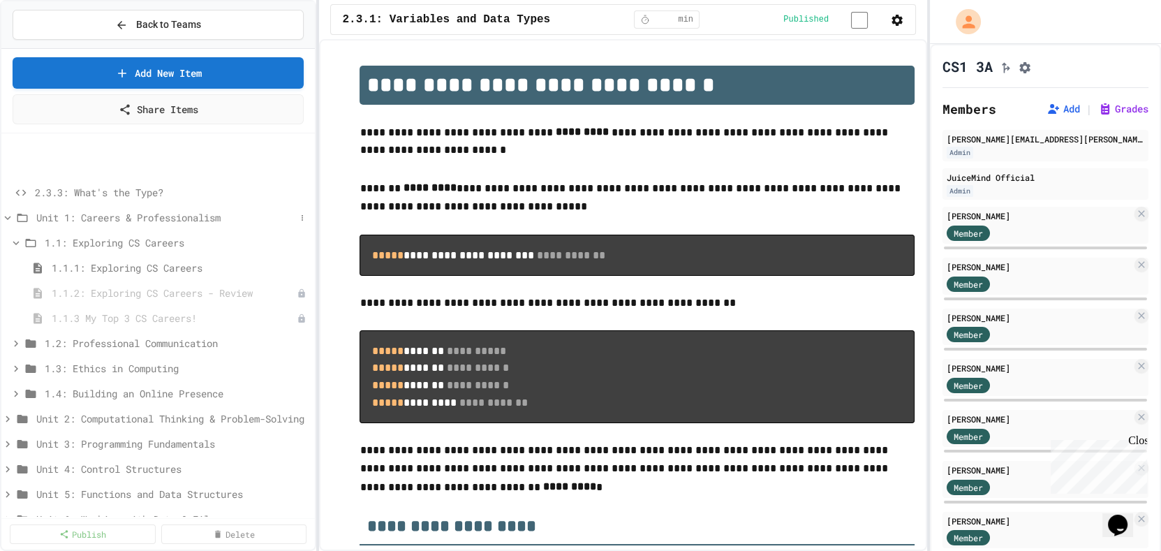
scroll to position [438, 0]
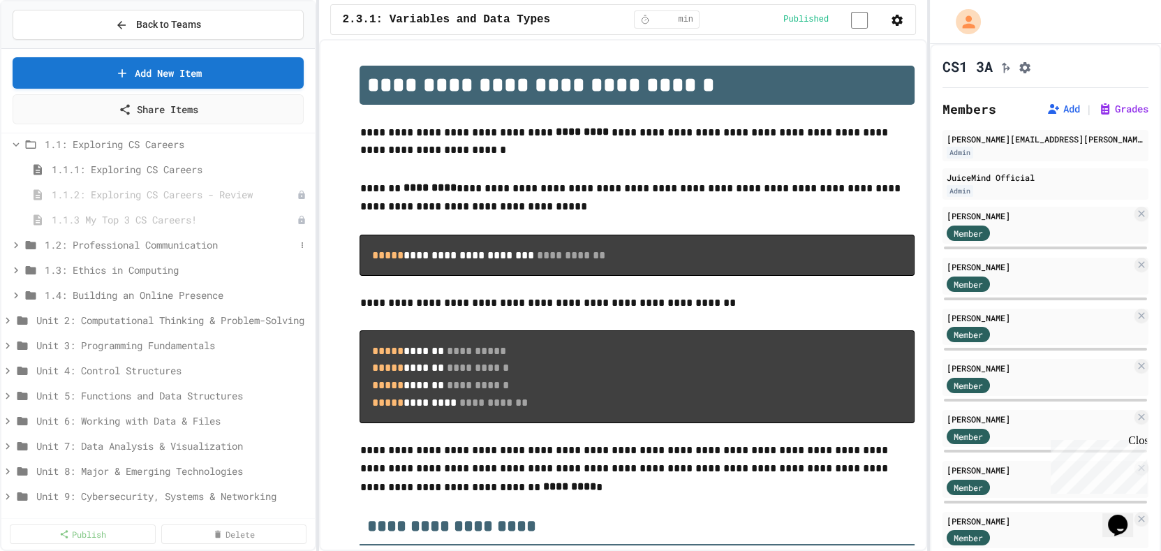
click at [17, 239] on icon at bounding box center [16, 245] width 13 height 13
click at [17, 240] on icon at bounding box center [16, 245] width 13 height 13
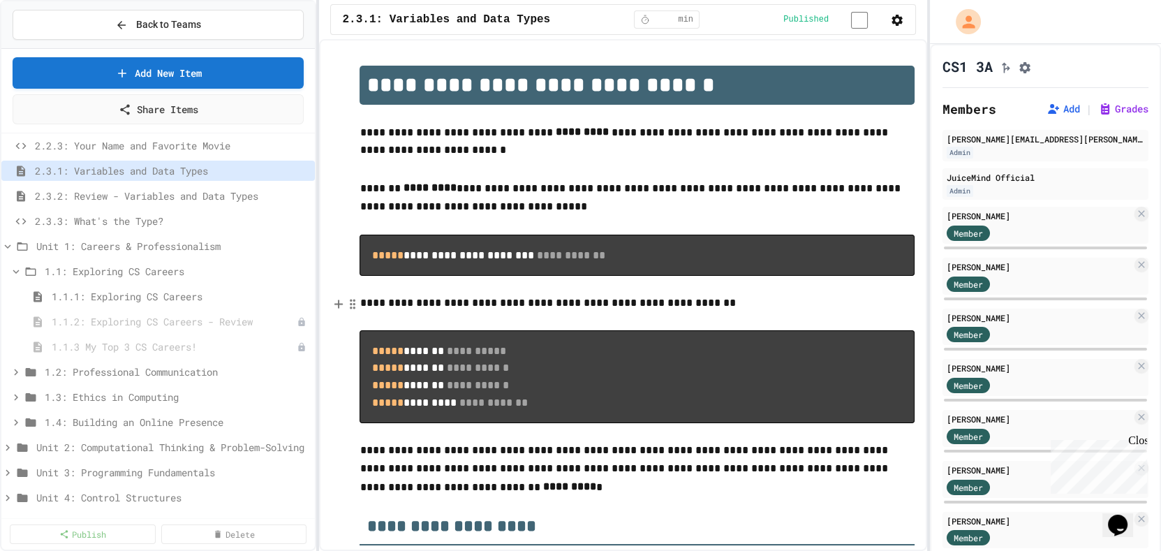
scroll to position [247, 0]
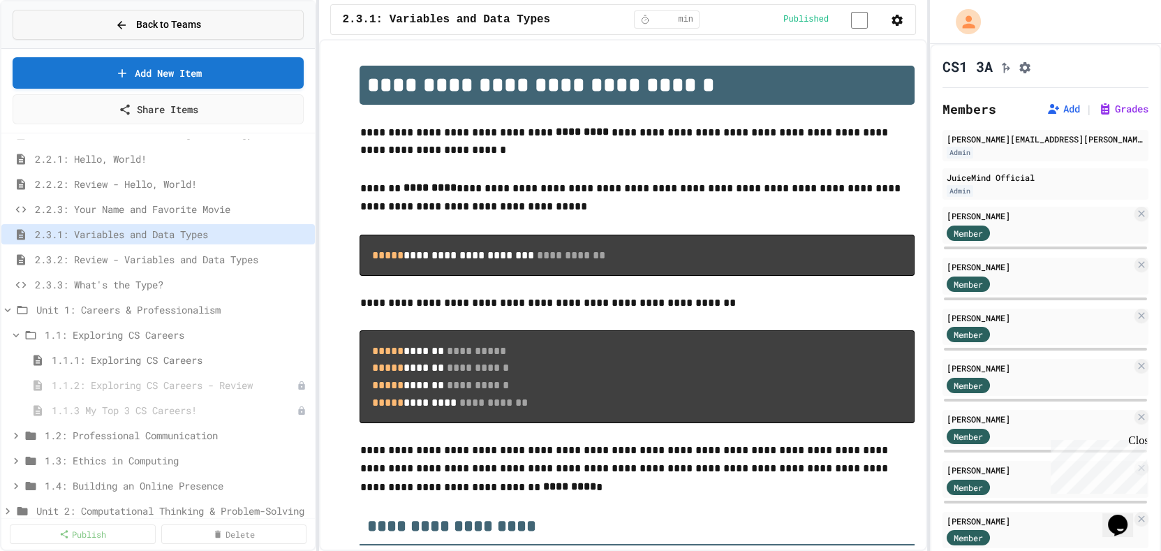
click at [159, 24] on span "Back to Teams" at bounding box center [168, 24] width 65 height 15
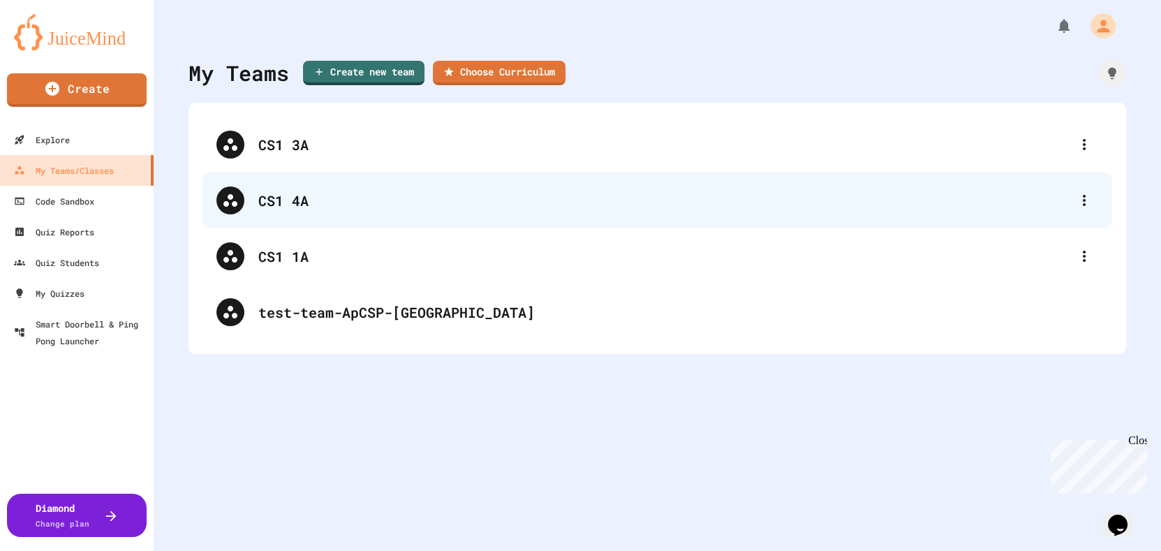
click at [293, 196] on div "CS1 4A" at bounding box center [664, 200] width 812 height 21
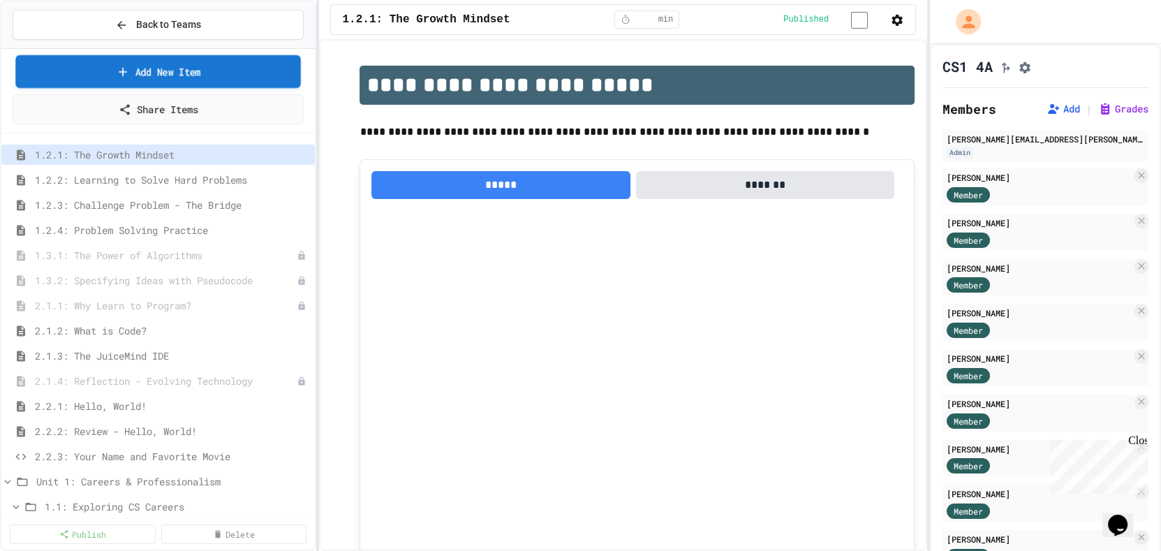
click at [193, 73] on link "Add New Item" at bounding box center [158, 71] width 286 height 33
select select "**********"
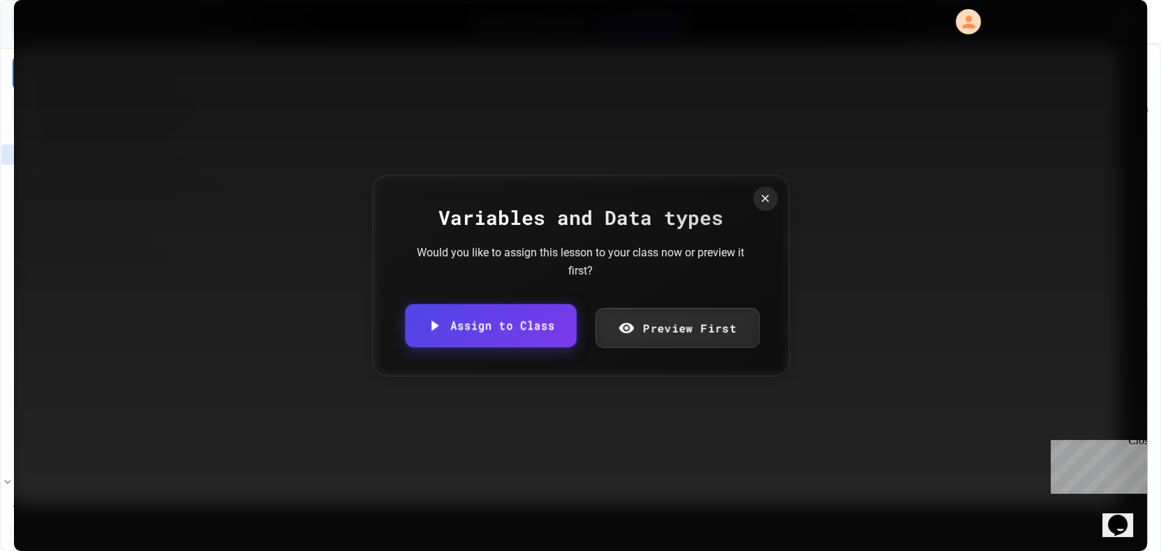
click at [495, 330] on link "Assign to Class" at bounding box center [490, 325] width 171 height 43
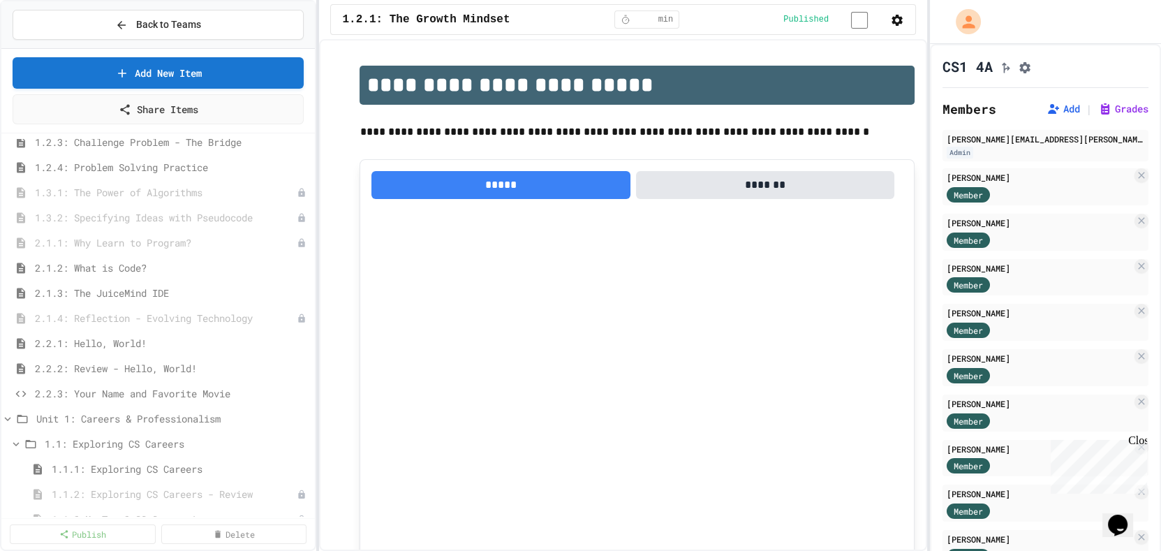
scroll to position [126, 0]
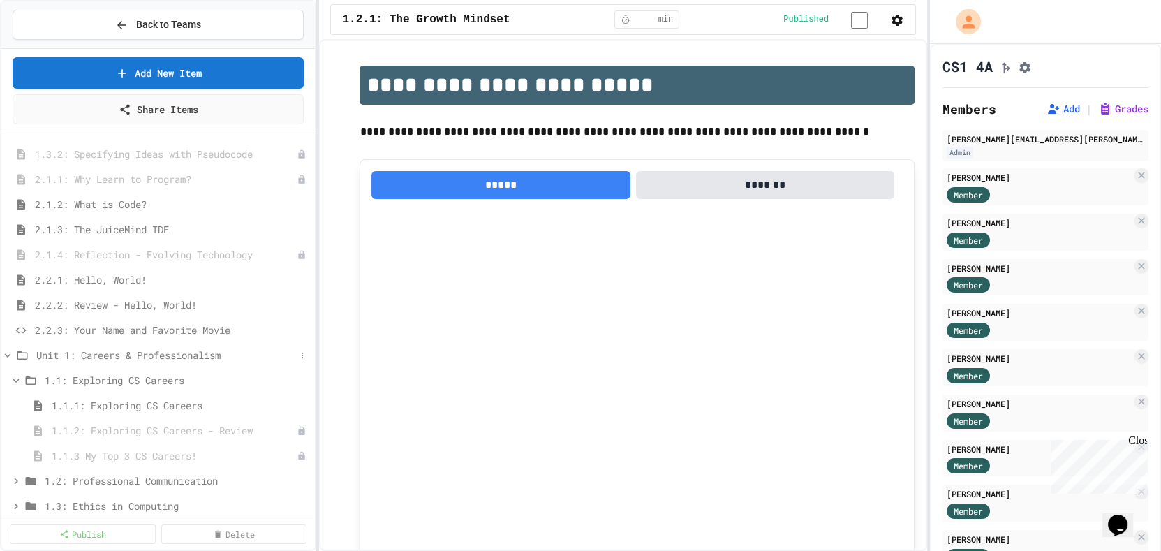
click at [7, 351] on icon at bounding box center [7, 355] width 13 height 13
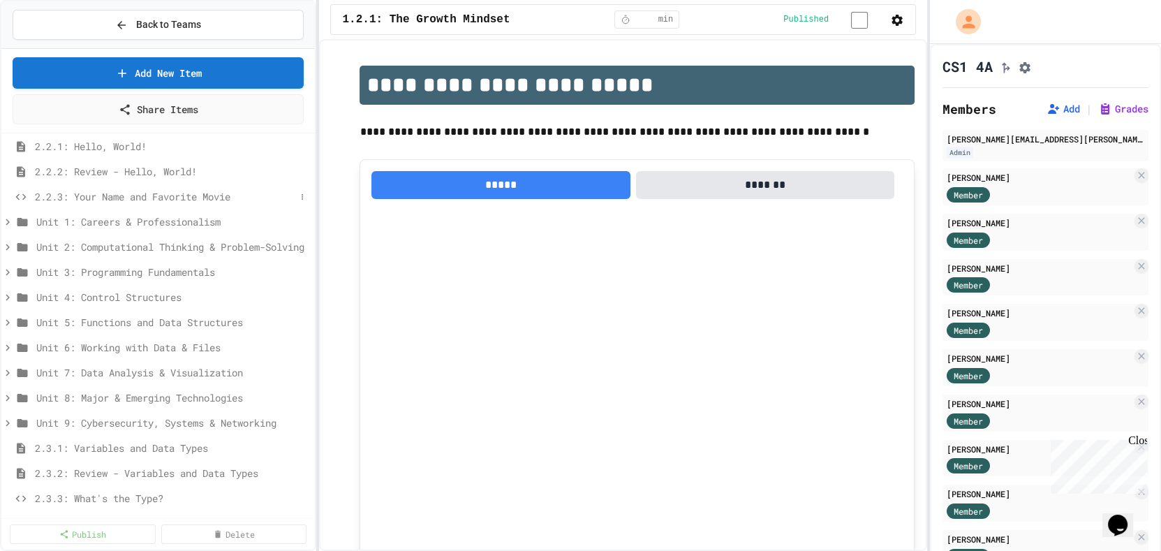
scroll to position [262, 0]
click at [139, 270] on span "2.3.3: What's the Type?" at bounding box center [165, 270] width 260 height 15
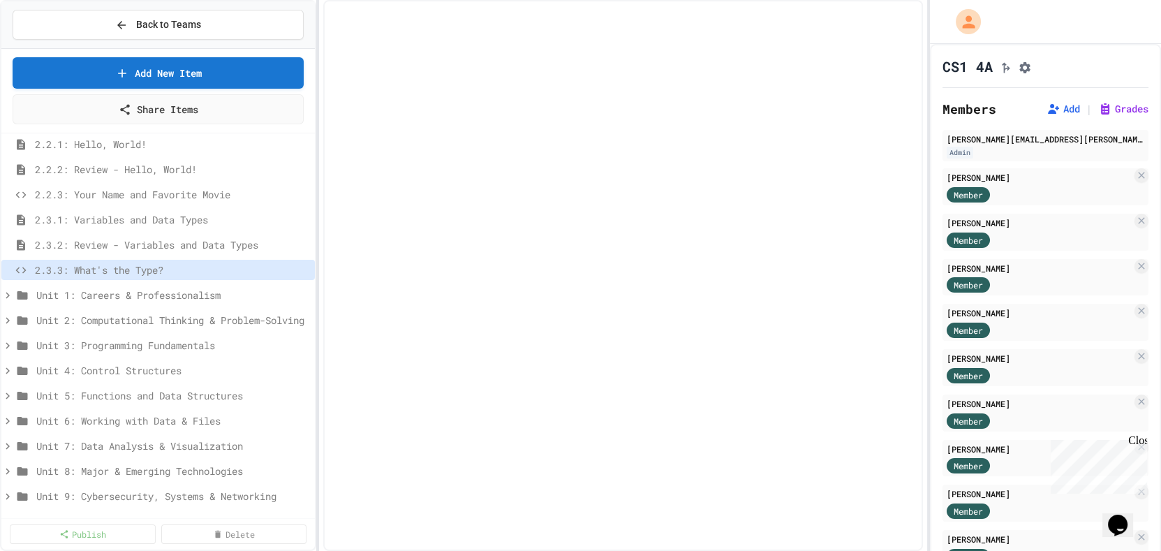
scroll to position [251, 0]
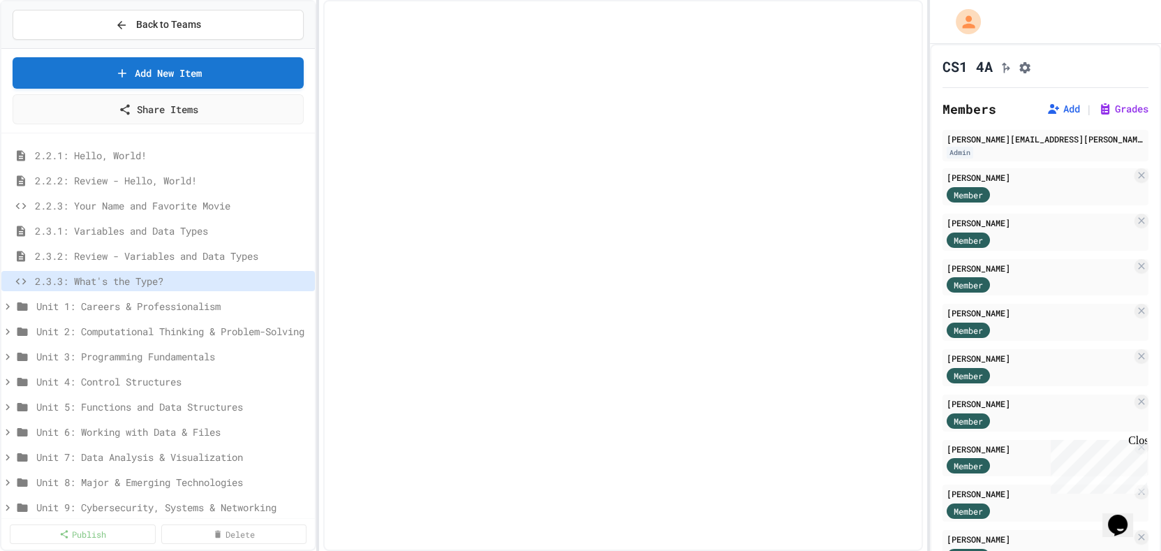
select select "*******"
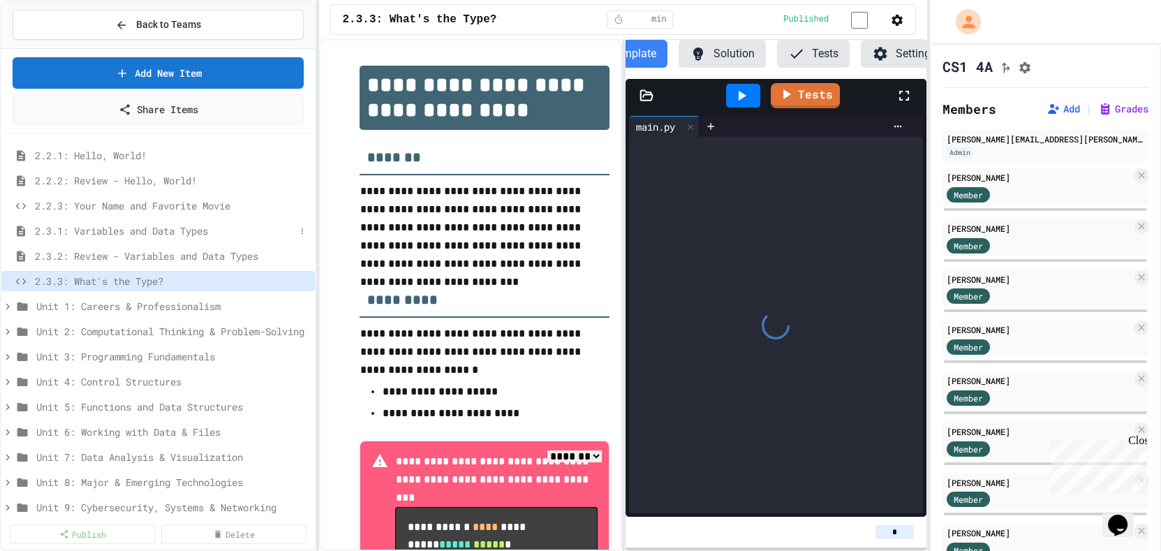
scroll to position [0, 47]
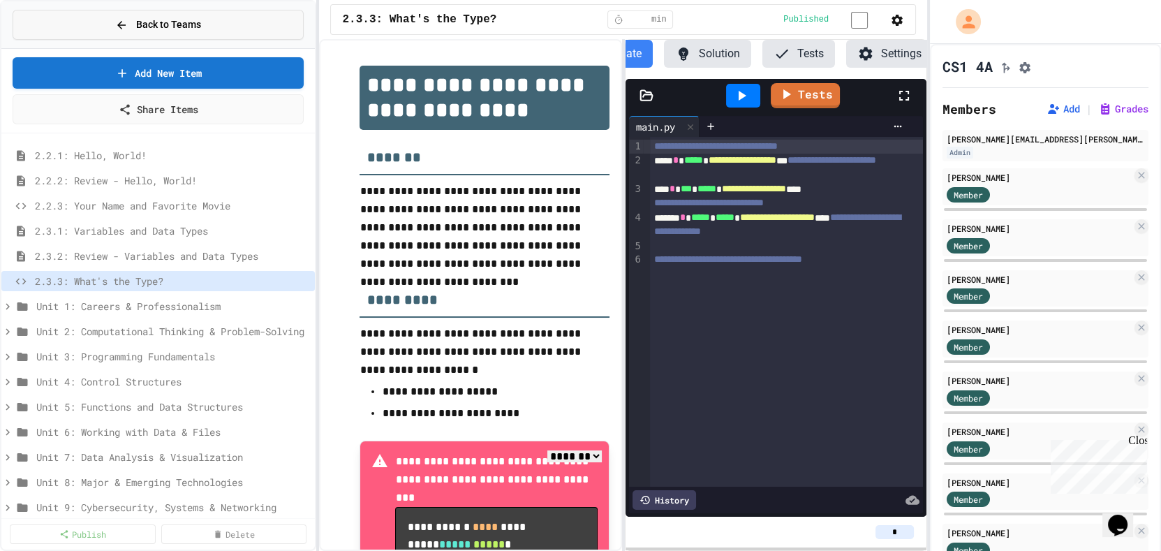
click at [175, 27] on span "Back to Teams" at bounding box center [168, 24] width 65 height 15
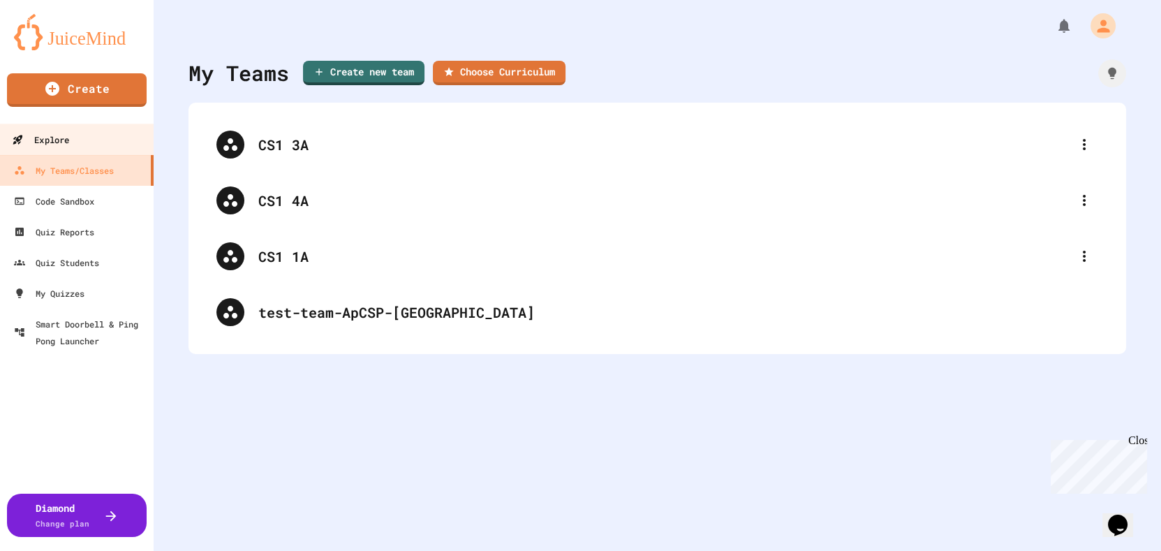
click at [92, 144] on link "Explore" at bounding box center [77, 139] width 159 height 31
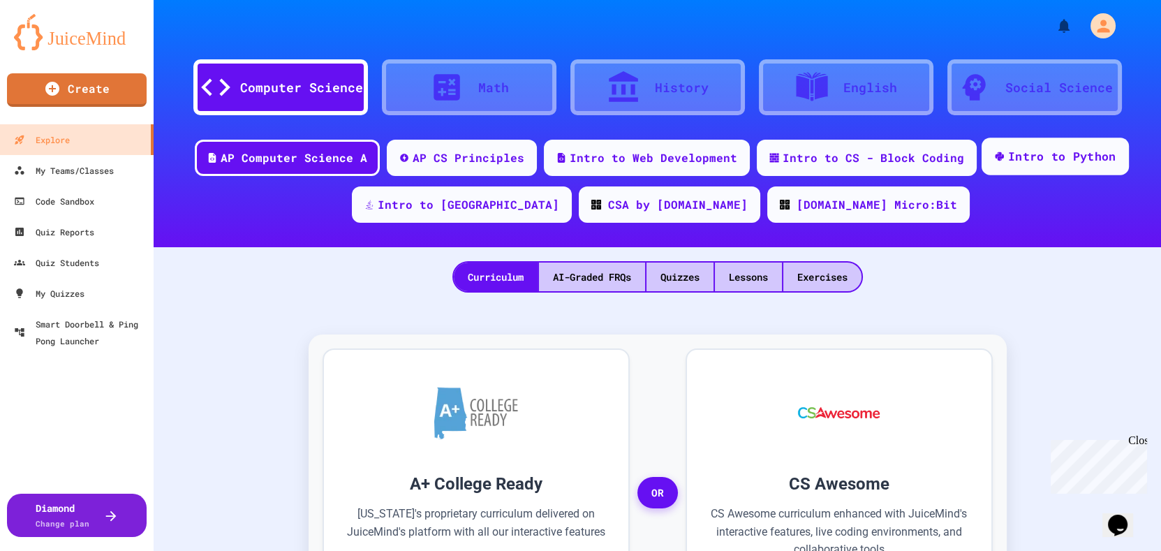
click at [1026, 164] on div "Intro to Python" at bounding box center [1062, 156] width 108 height 17
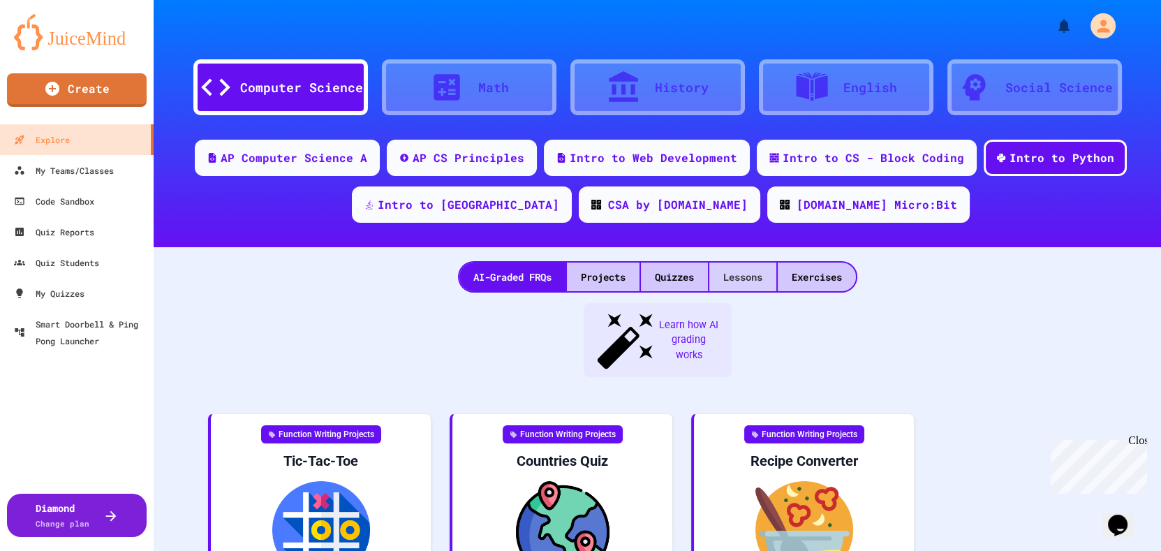
click at [749, 278] on div "Lessons" at bounding box center [742, 277] width 67 height 29
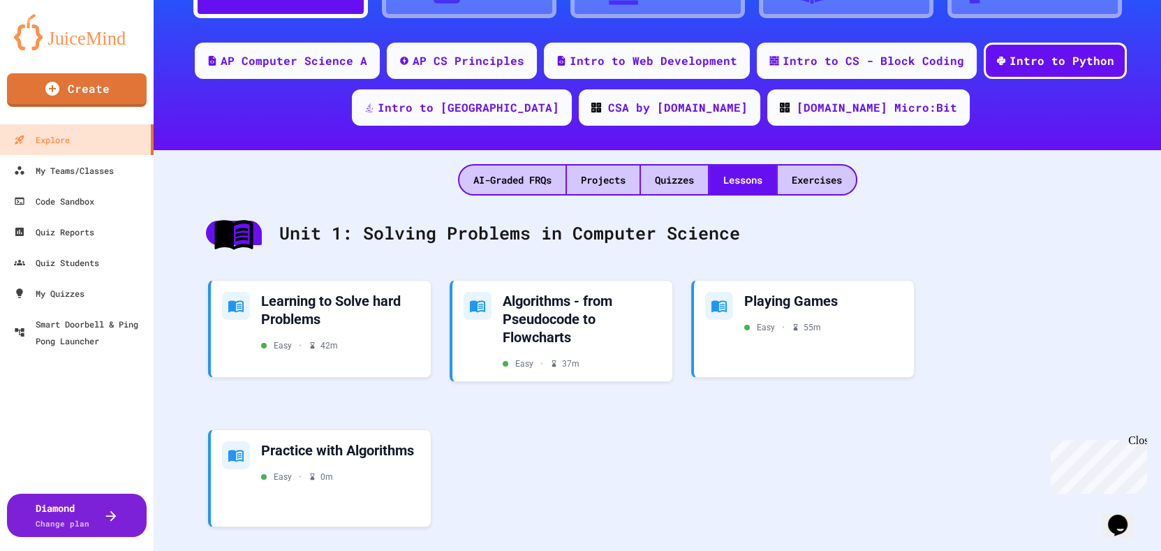
scroll to position [63, 0]
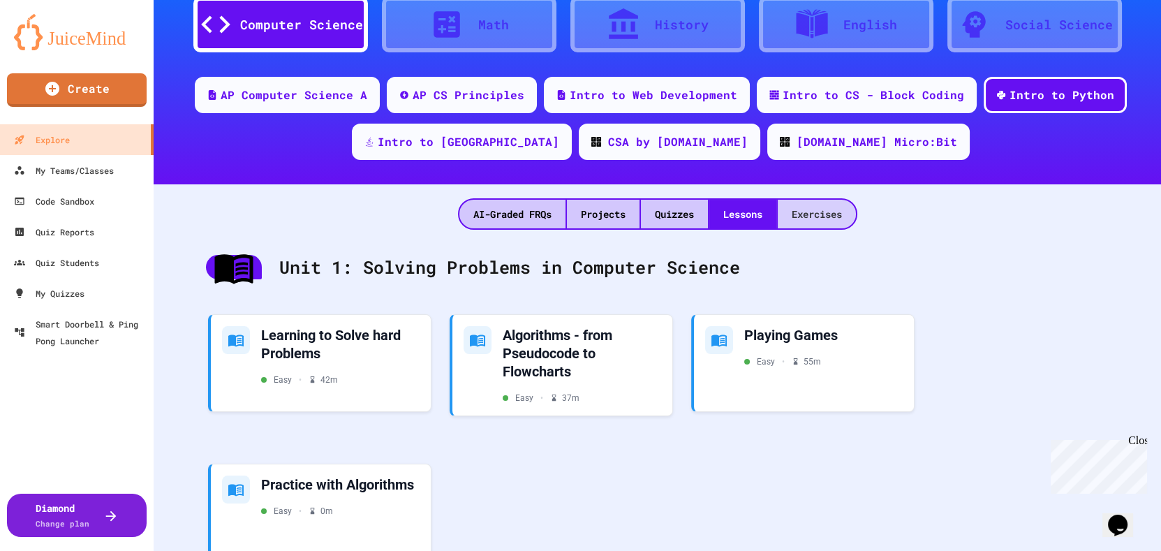
click at [818, 211] on div "Exercises" at bounding box center [817, 214] width 78 height 29
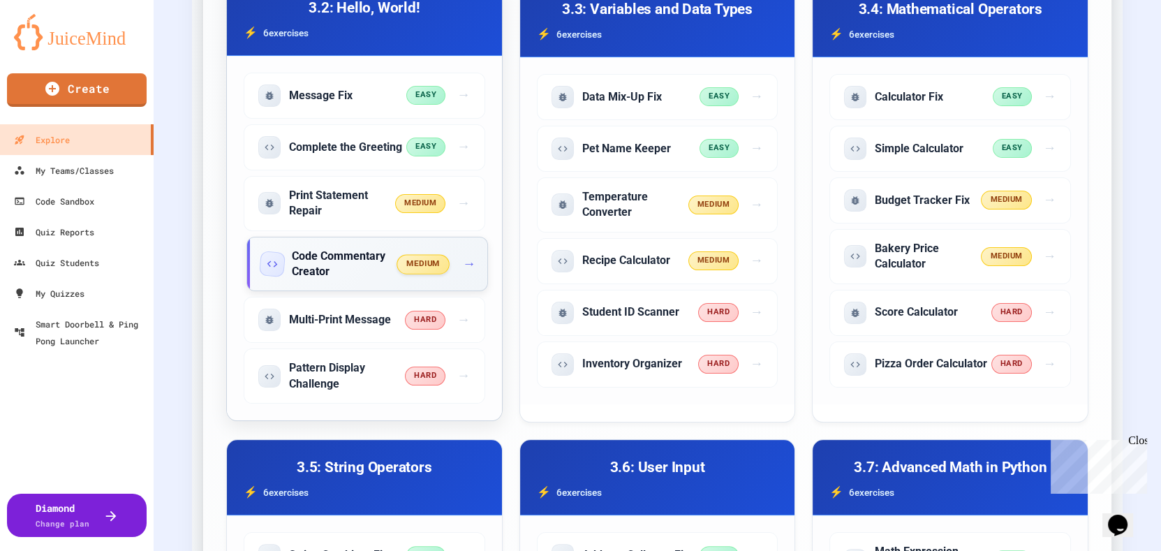
scroll to position [444, 0]
